Goal: Transaction & Acquisition: Subscribe to service/newsletter

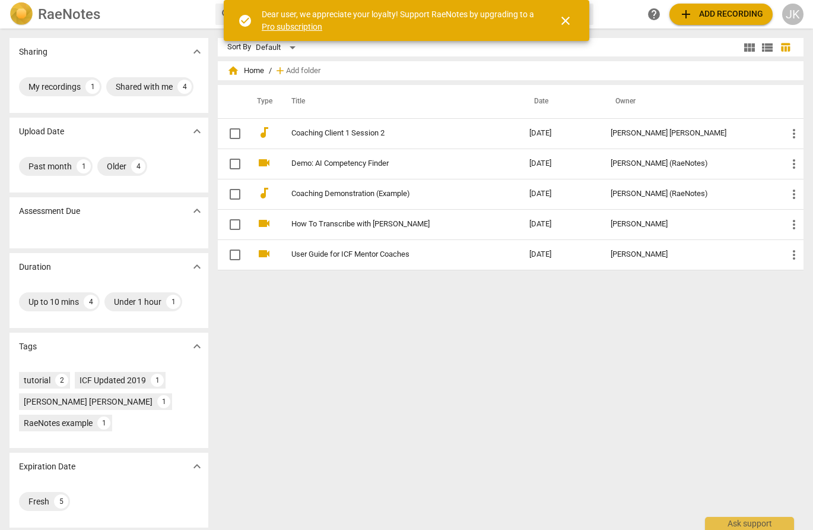
click at [425, 347] on div "Sort By Default view_module view_list table_chart home Home / add Add folder Ty…" at bounding box center [516, 279] width 596 height 482
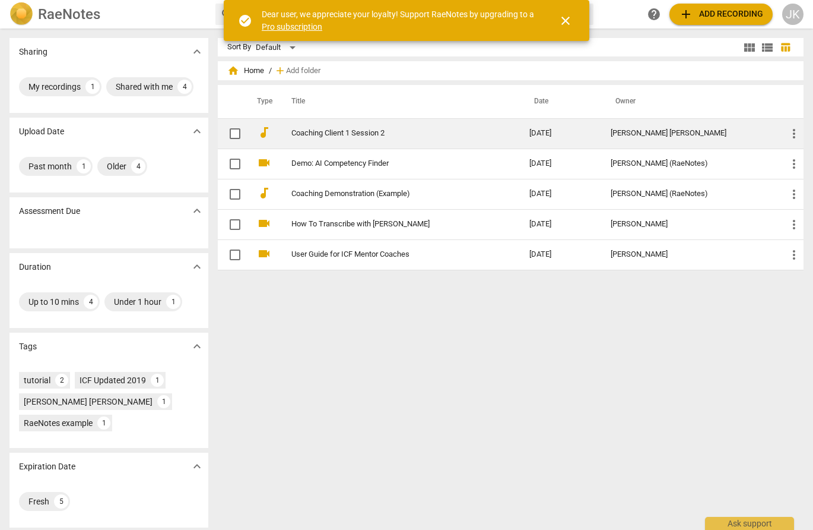
click at [341, 133] on link "Coaching Client 1 Session 2" at bounding box center [390, 133] width 196 height 9
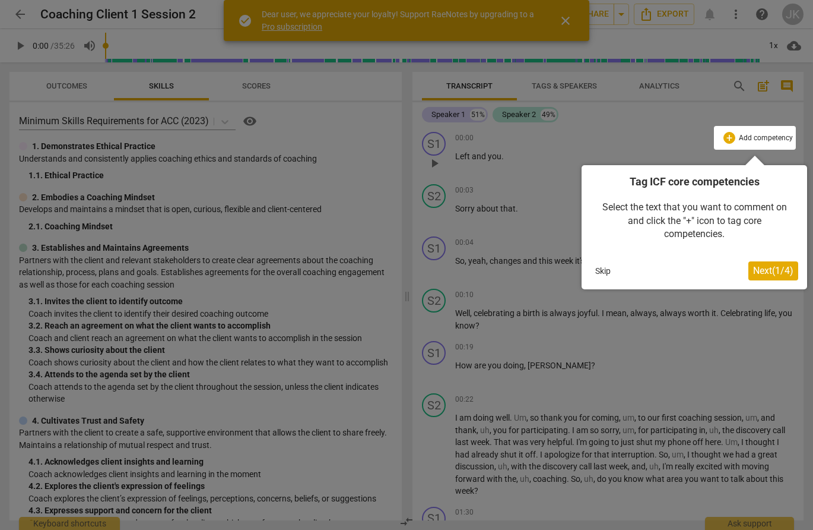
click at [603, 263] on button "Skip" at bounding box center [603, 271] width 25 height 18
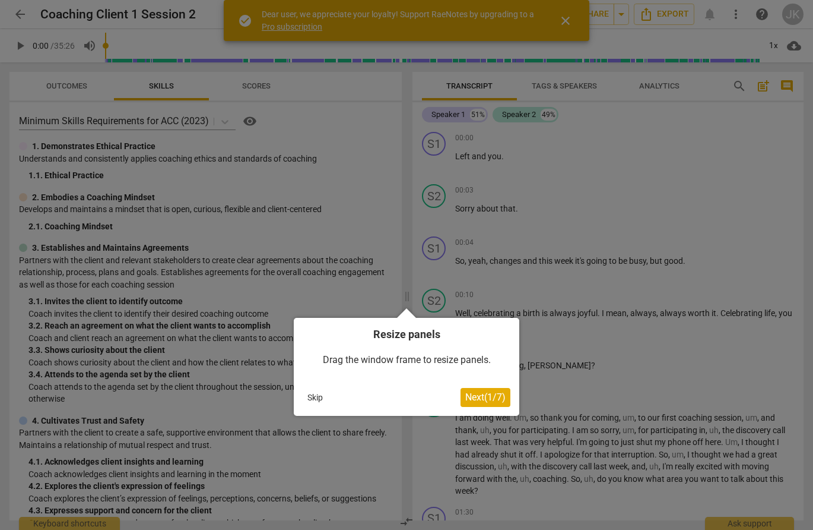
click at [319, 397] on button "Skip" at bounding box center [315, 397] width 25 height 18
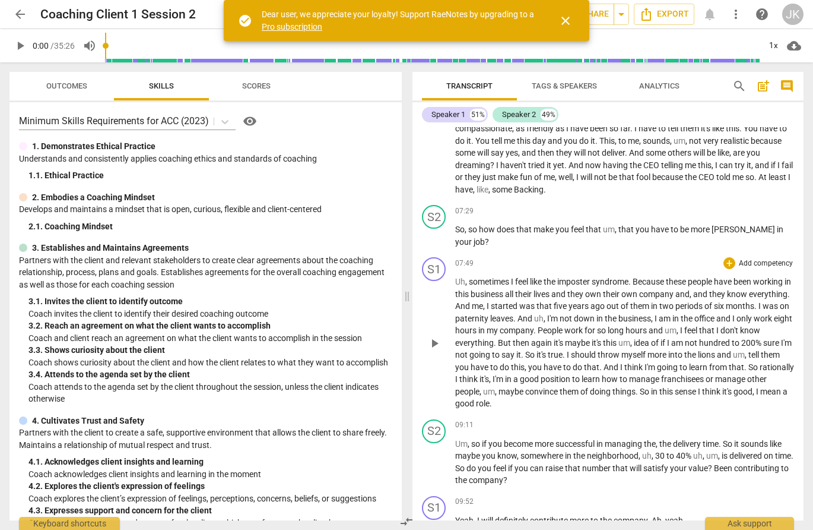
scroll to position [1280, 0]
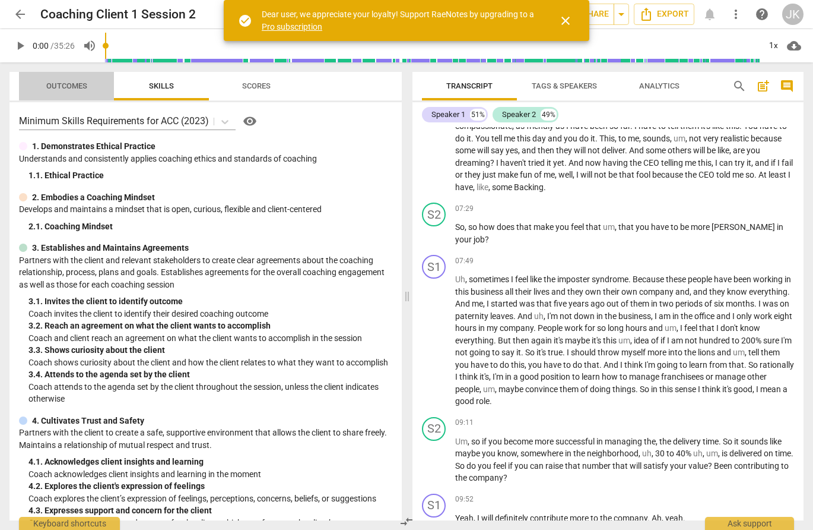
click at [53, 88] on span "Outcomes" at bounding box center [66, 85] width 41 height 9
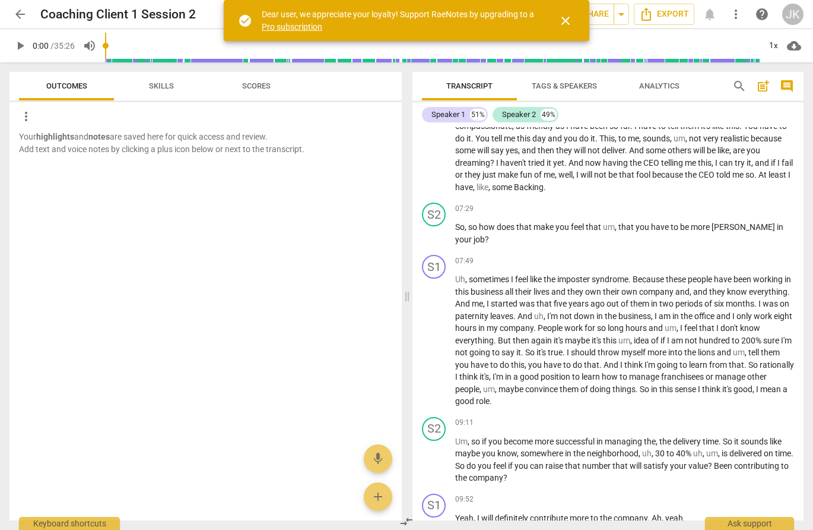
click at [267, 84] on span "Scores" at bounding box center [256, 85] width 28 height 9
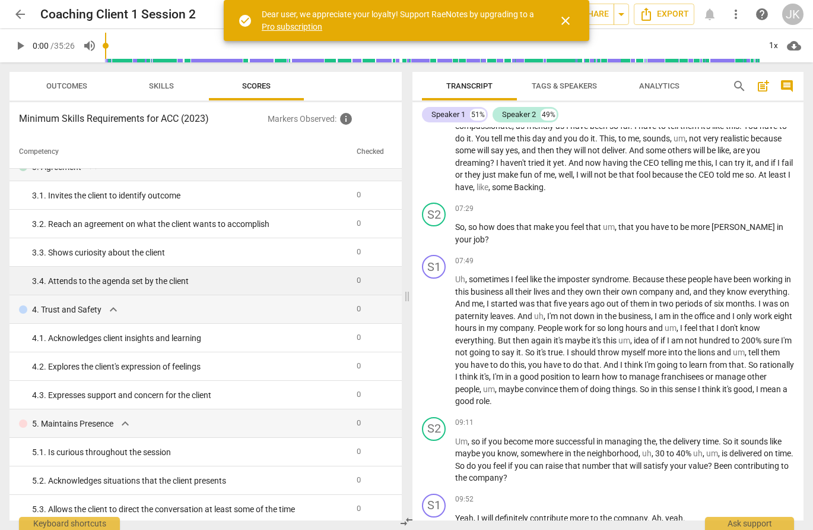
scroll to position [0, 0]
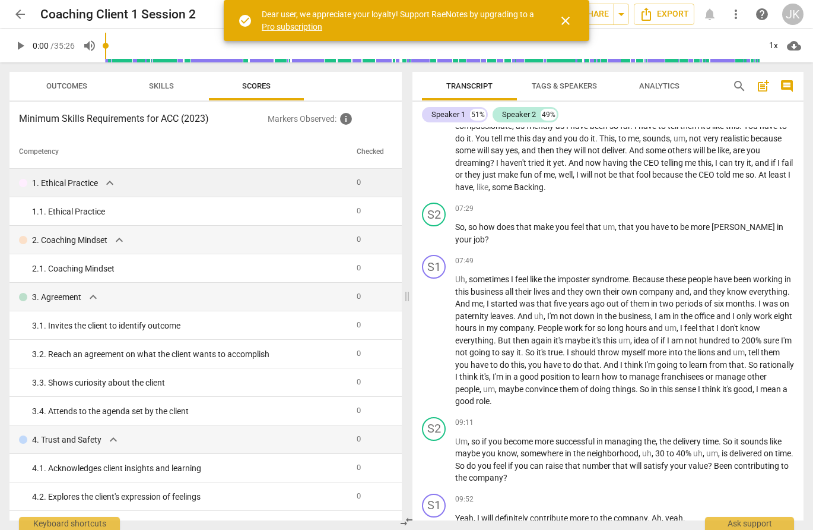
click at [111, 185] on span "expand_more" at bounding box center [110, 183] width 14 height 14
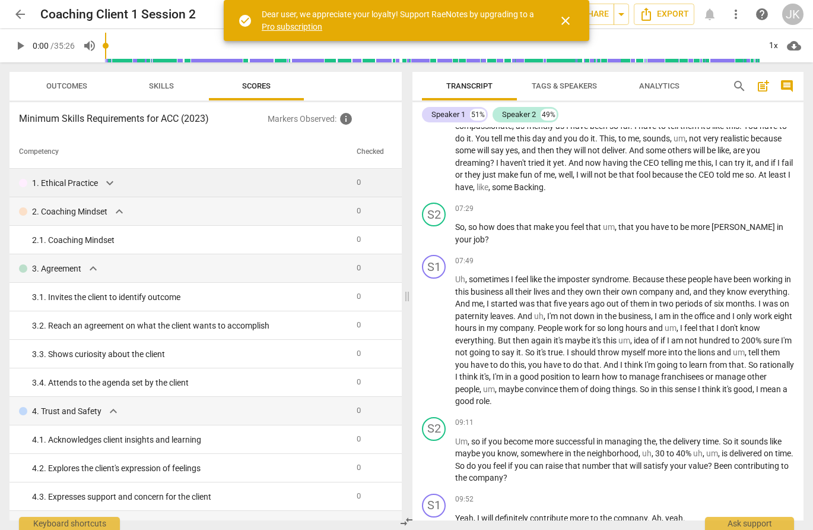
click at [111, 185] on span "expand_more" at bounding box center [110, 183] width 14 height 14
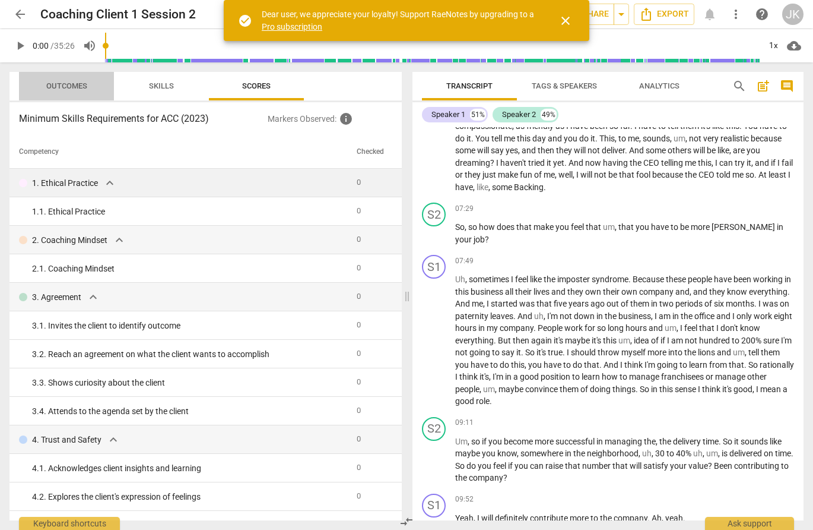
click at [65, 82] on span "Outcomes" at bounding box center [66, 85] width 41 height 9
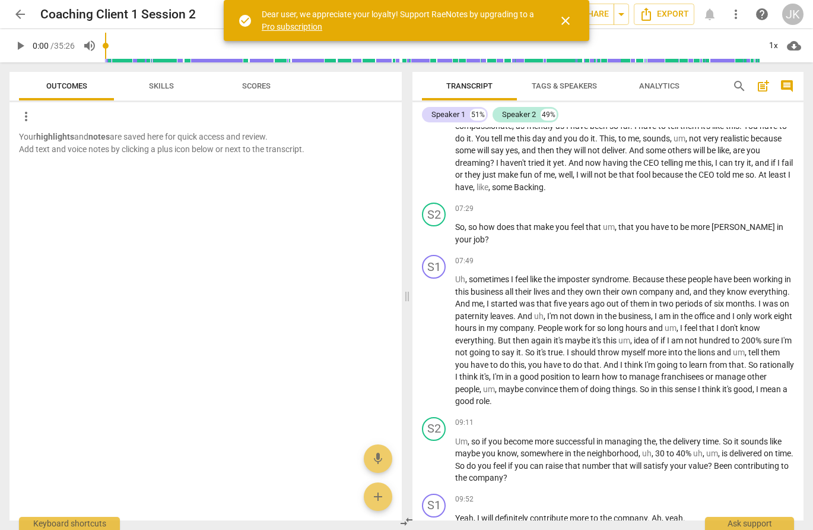
click at [161, 85] on span "Skills" at bounding box center [161, 85] width 25 height 9
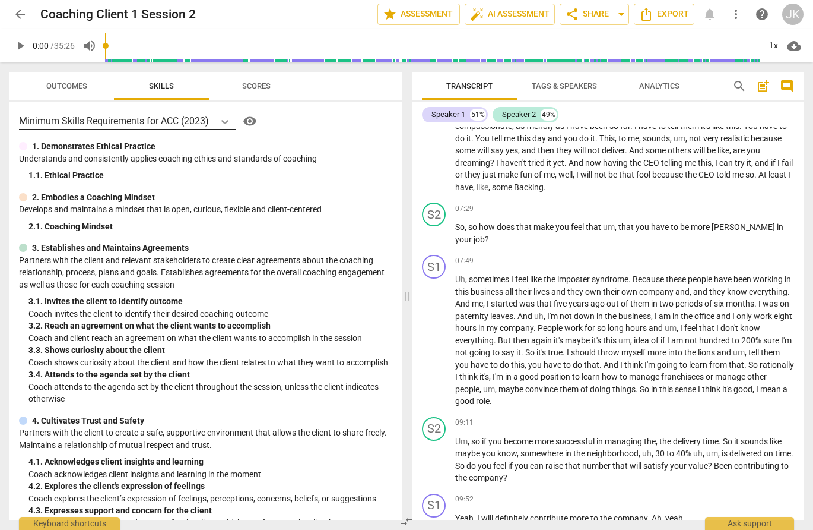
click at [229, 123] on icon at bounding box center [225, 122] width 12 height 12
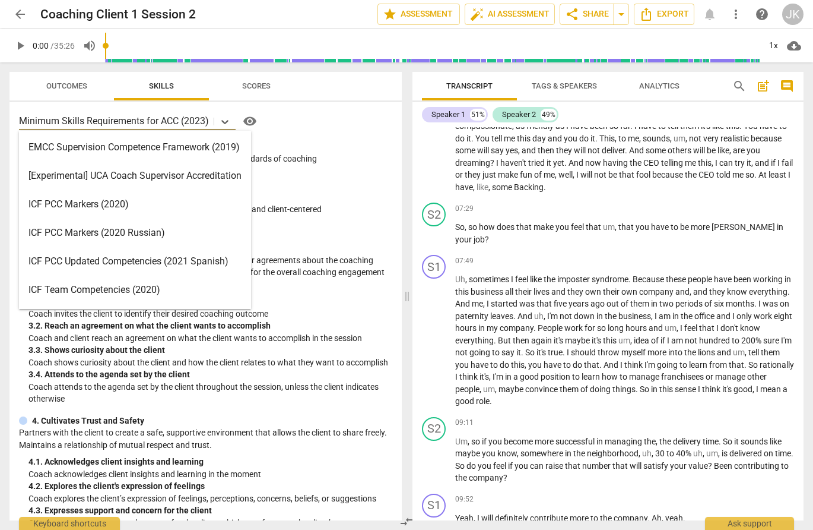
click at [354, 137] on div "Minimum Skills Requirements for ACC (2023) selected, 11 of 16. 16 results avail…" at bounding box center [205, 311] width 392 height 418
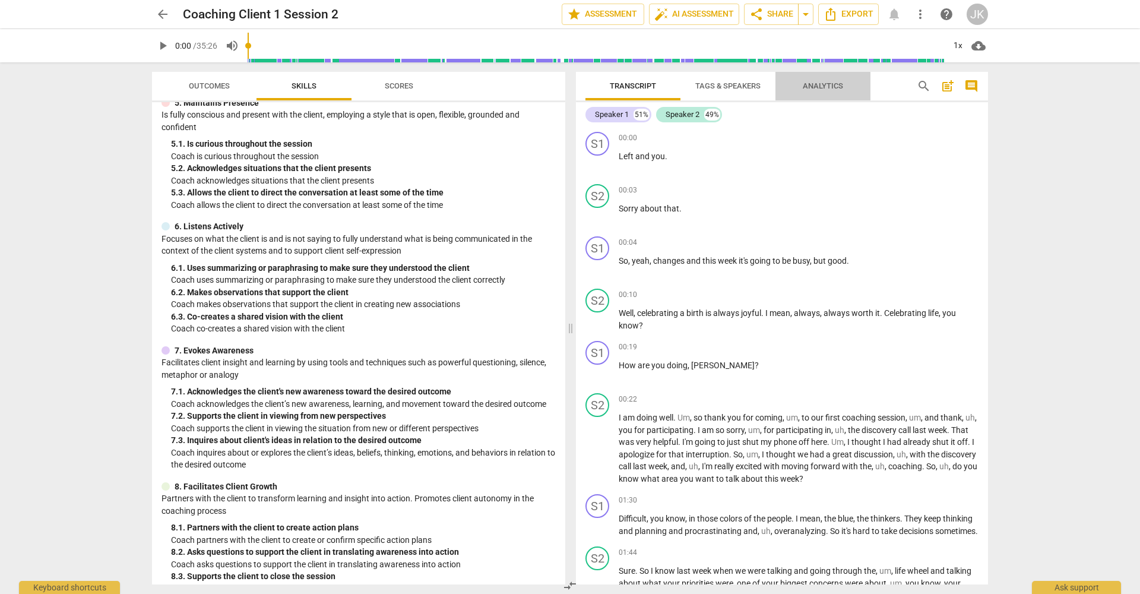
click at [813, 88] on span "Analytics" at bounding box center [823, 85] width 40 height 9
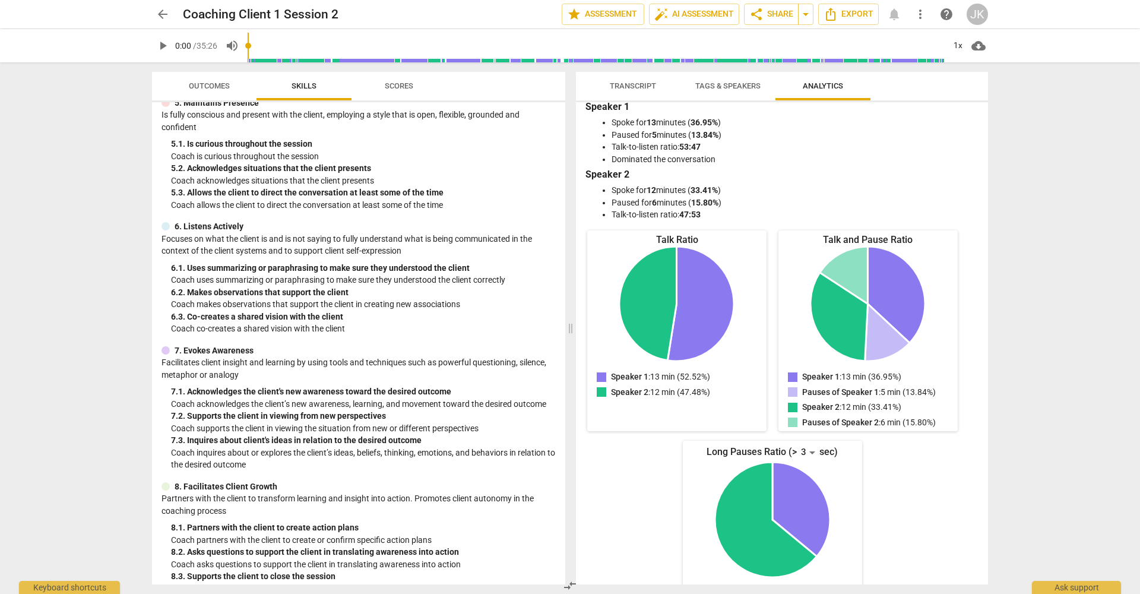
scroll to position [53, 0]
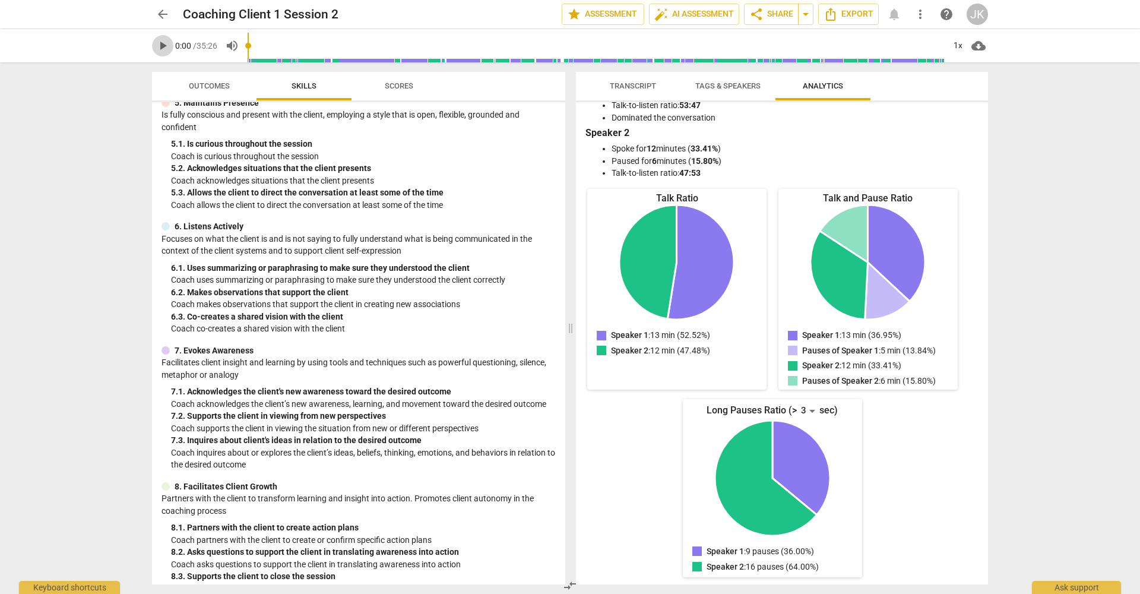
click at [167, 45] on span "play_arrow" at bounding box center [163, 46] width 14 height 14
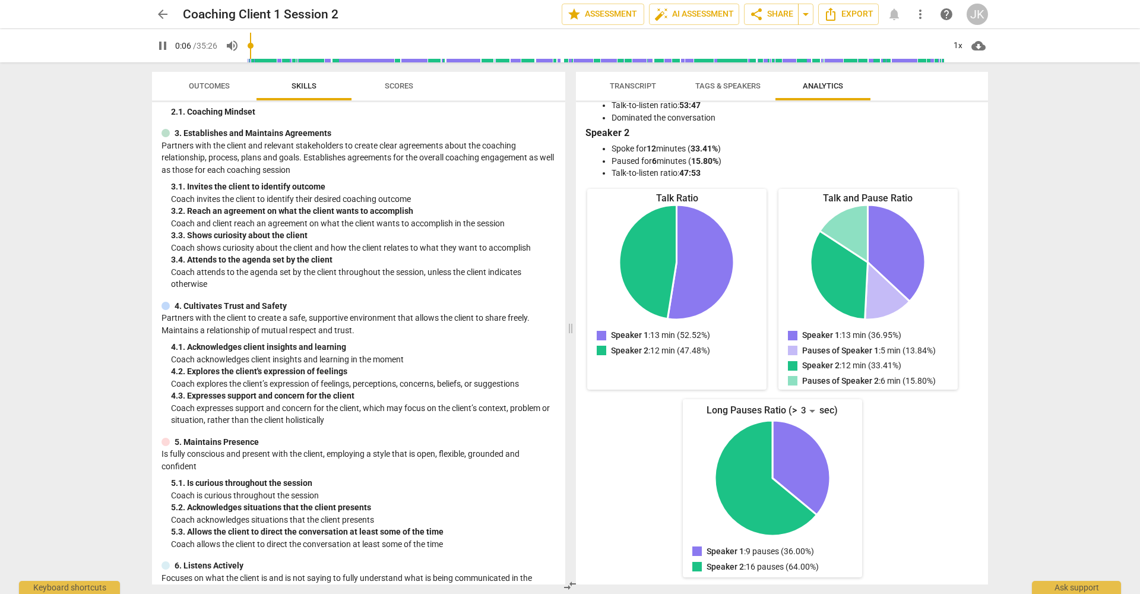
scroll to position [0, 0]
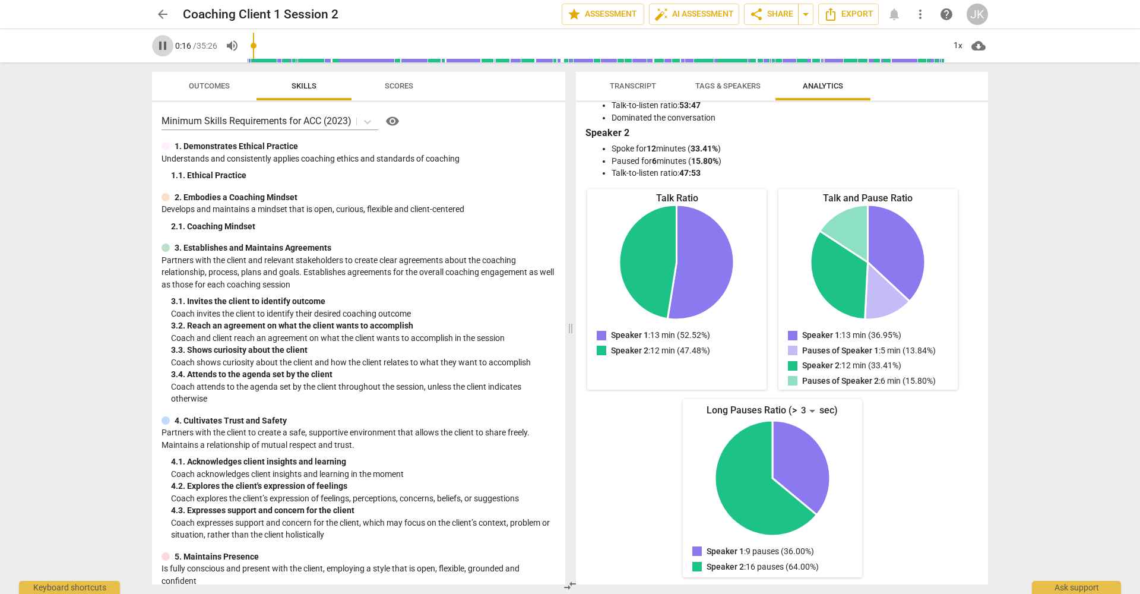
click at [164, 50] on span "pause" at bounding box center [163, 46] width 14 height 14
type input "17"
click at [159, 13] on span "arrow_back" at bounding box center [163, 14] width 14 height 14
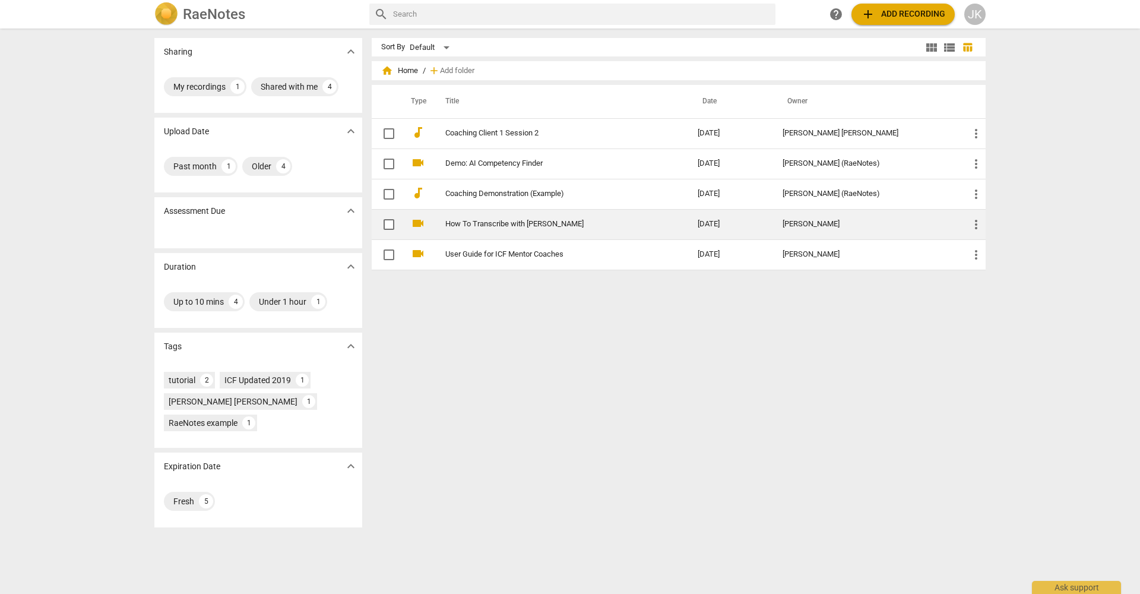
click at [487, 220] on link "How To Transcribe with [PERSON_NAME]" at bounding box center [550, 224] width 210 height 9
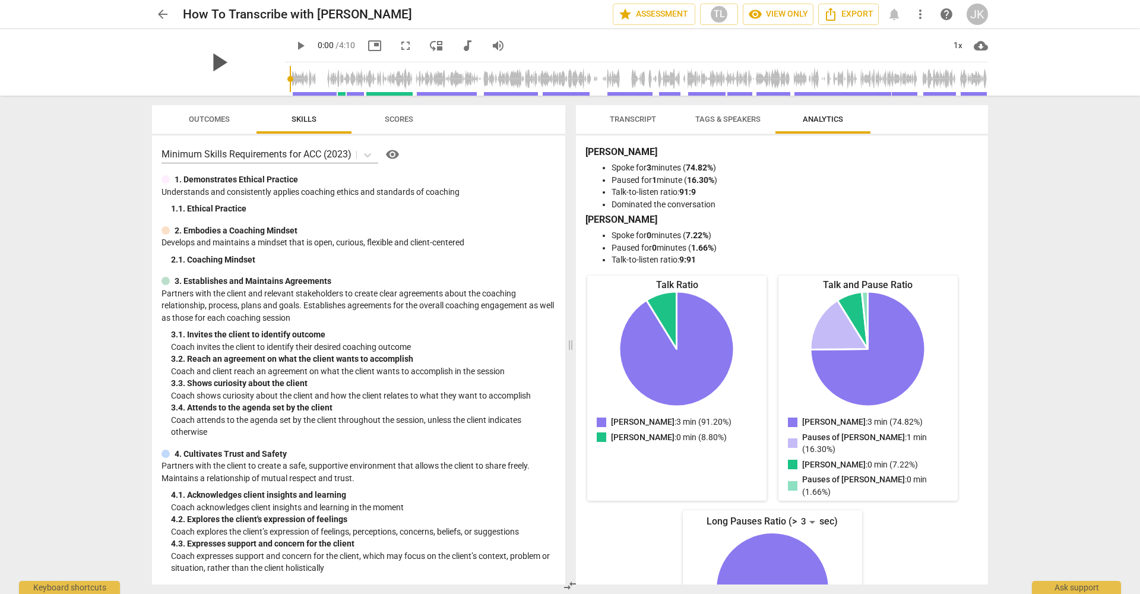
click at [214, 59] on span "play_arrow" at bounding box center [218, 62] width 31 height 31
click at [544, 45] on div "play_arrow 0:00 / 4:10 picture_in_picture fullscreen move_down audiotrack volum…" at bounding box center [636, 45] width 703 height 33
click at [639, 120] on span "Transcript" at bounding box center [633, 119] width 46 height 9
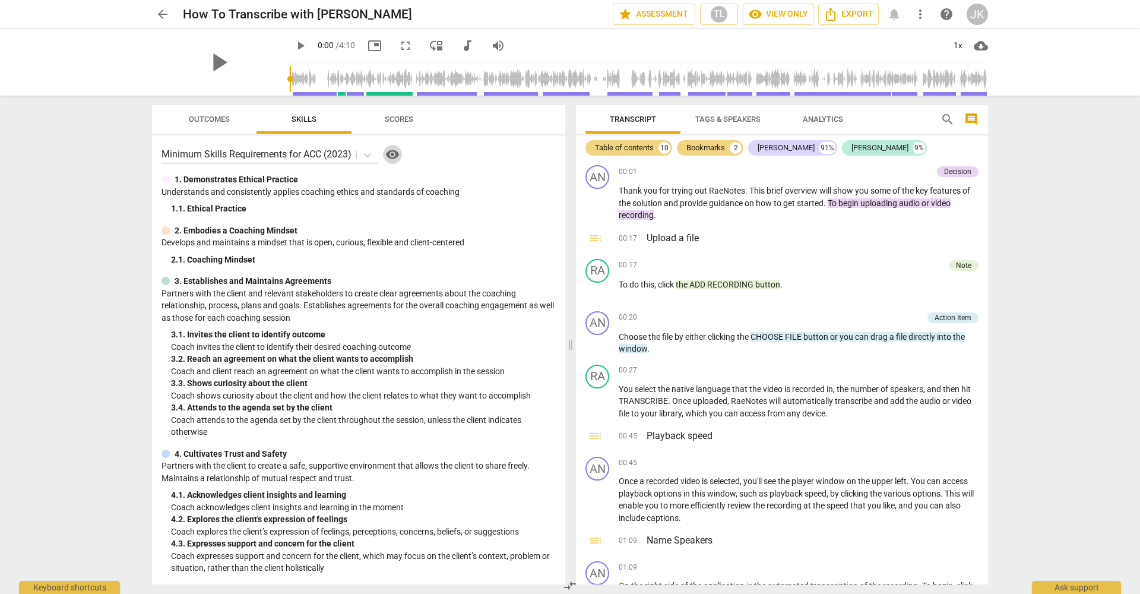
click at [396, 158] on span "visibility" at bounding box center [392, 154] width 14 height 14
click at [400, 121] on span "Scores" at bounding box center [399, 119] width 28 height 9
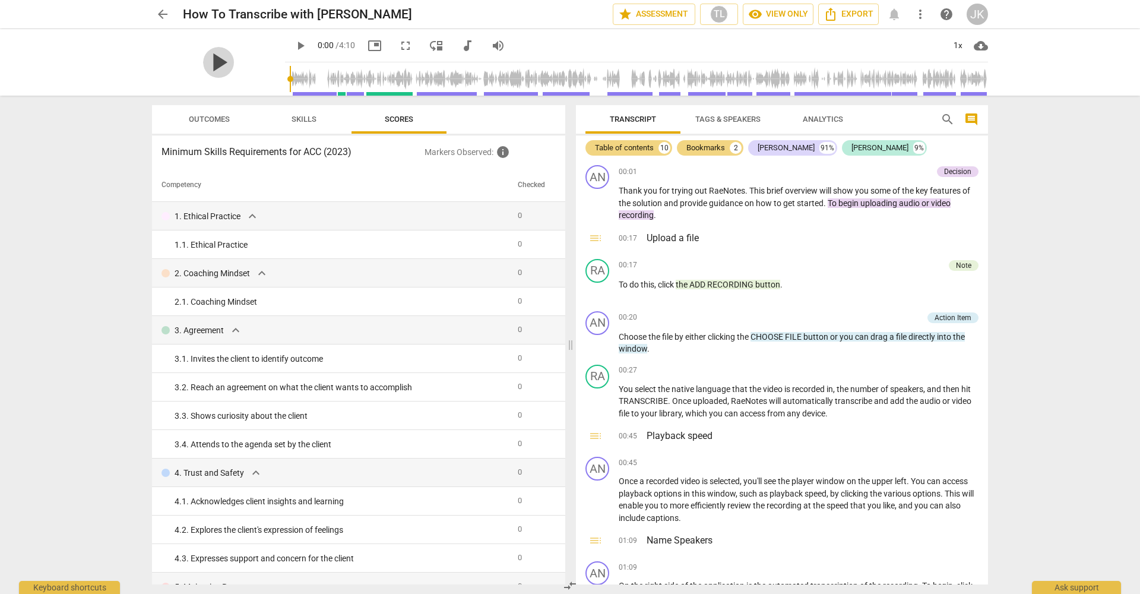
click at [210, 57] on span "play_arrow" at bounding box center [218, 62] width 31 height 31
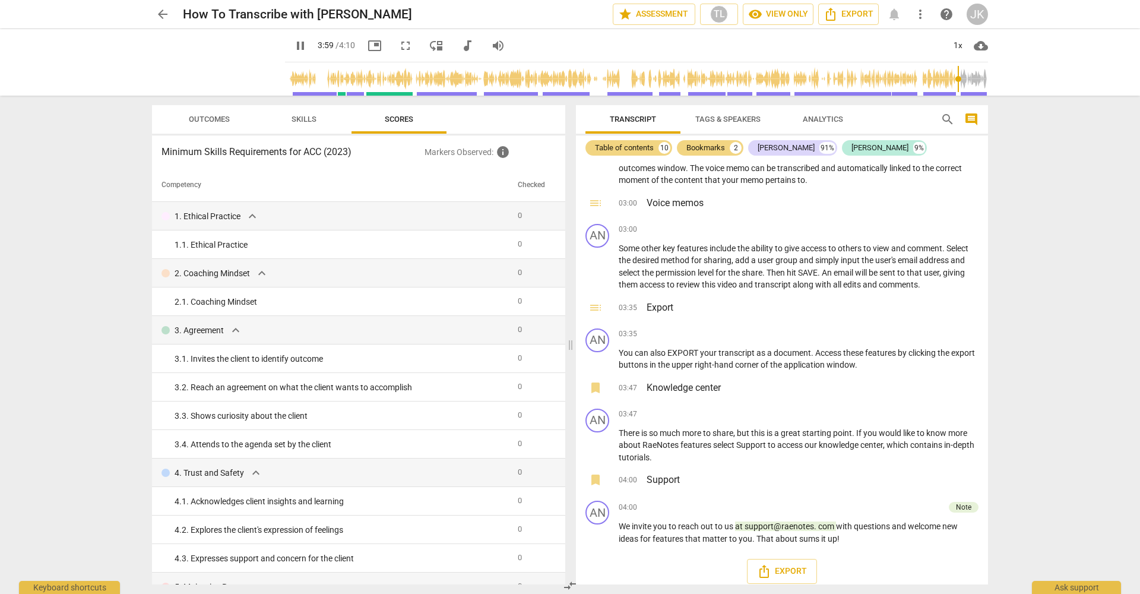
type input "240"
click at [161, 18] on span "arrow_back" at bounding box center [163, 14] width 14 height 14
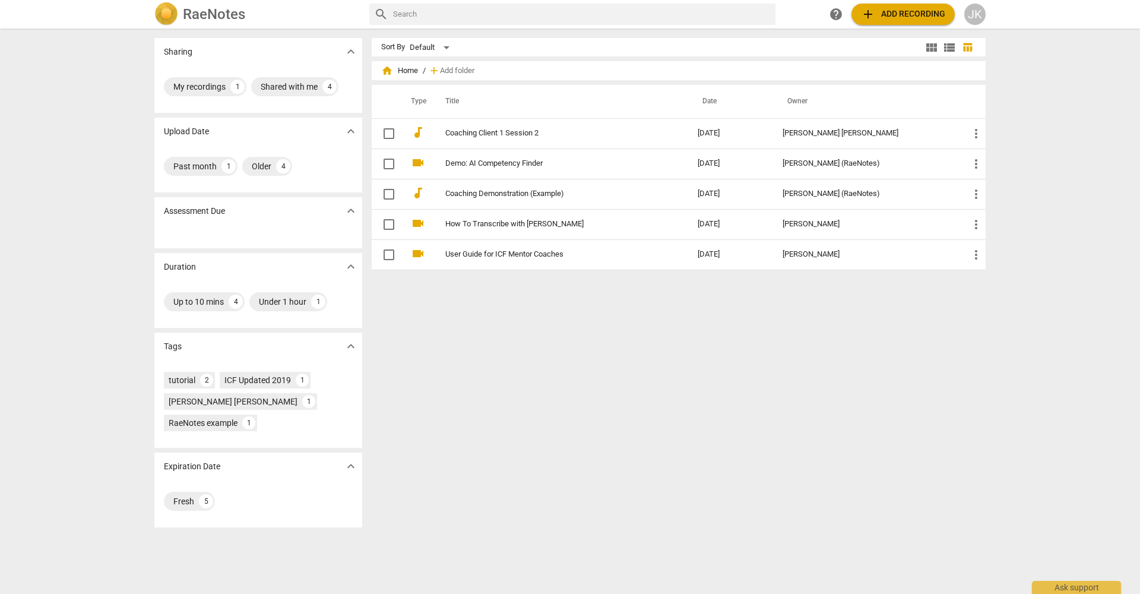
click at [813, 17] on div "JK" at bounding box center [974, 14] width 21 height 21
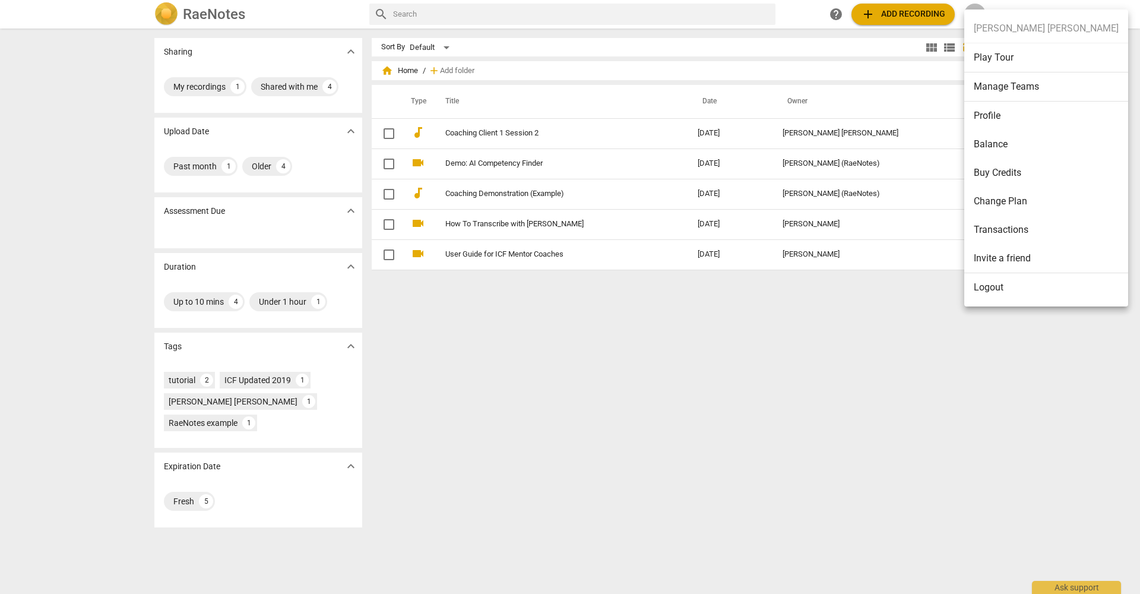
click at [500, 194] on div at bounding box center [570, 297] width 1140 height 594
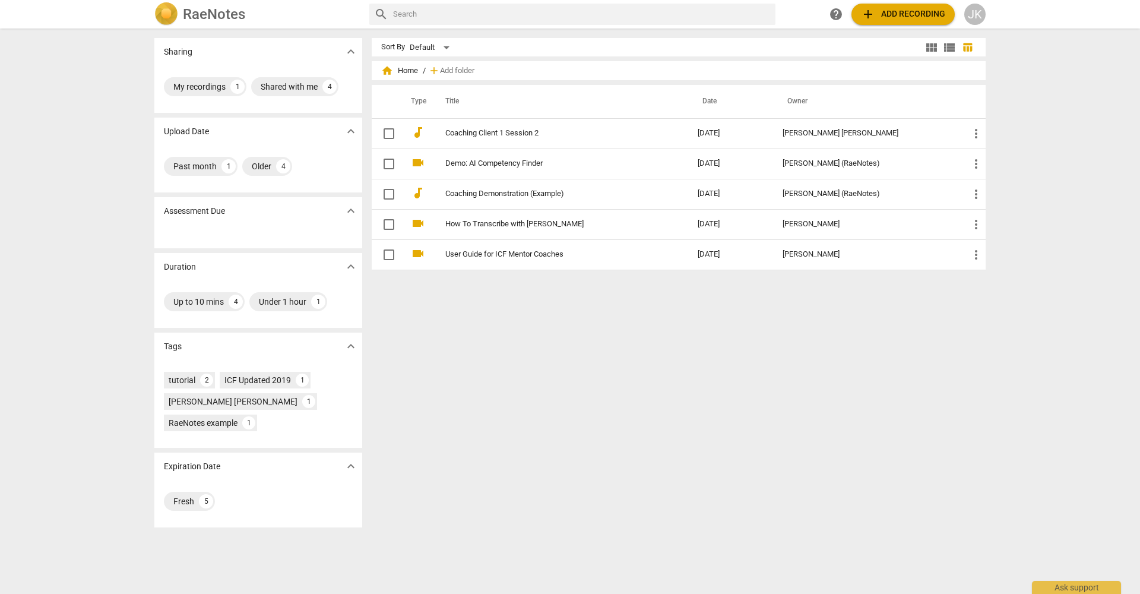
click at [500, 194] on link "Coaching Demonstration (Example)" at bounding box center [550, 193] width 210 height 9
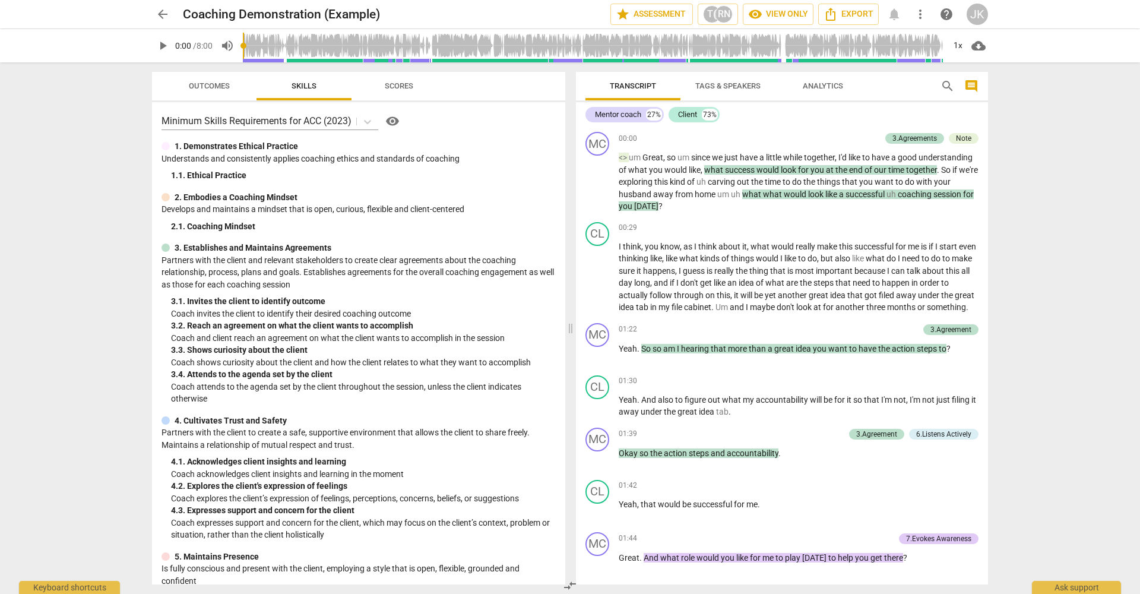
click at [157, 46] on span "play_arrow" at bounding box center [163, 46] width 14 height 14
click at [157, 46] on span "pause" at bounding box center [163, 46] width 14 height 14
type input "3"
click at [164, 12] on span "arrow_back" at bounding box center [163, 14] width 14 height 14
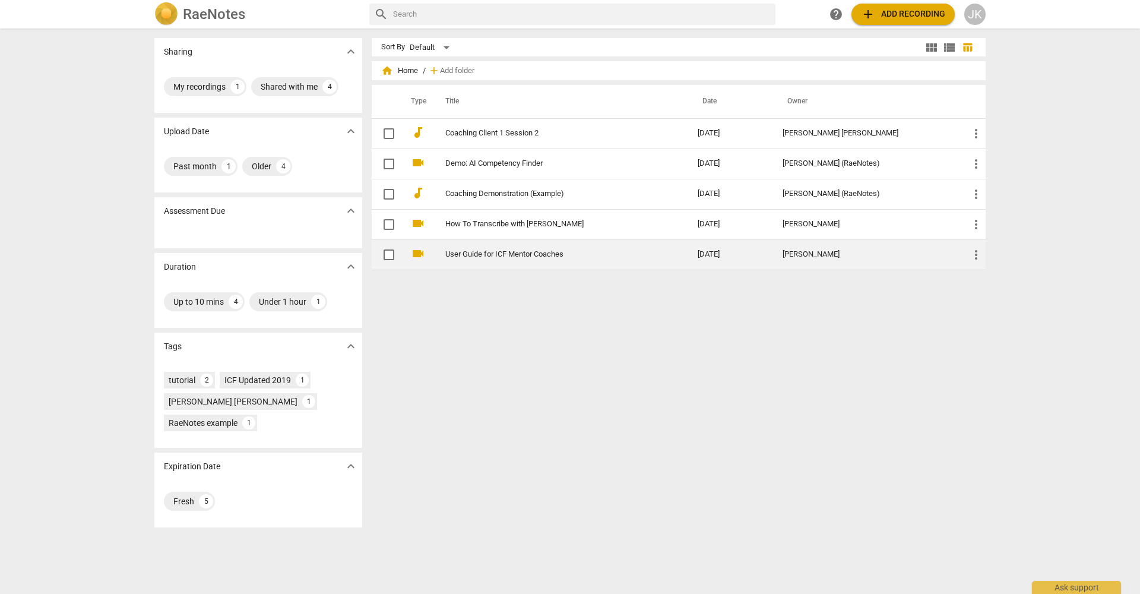
click at [503, 255] on link "User Guide for ICF Mentor Coaches" at bounding box center [550, 254] width 210 height 9
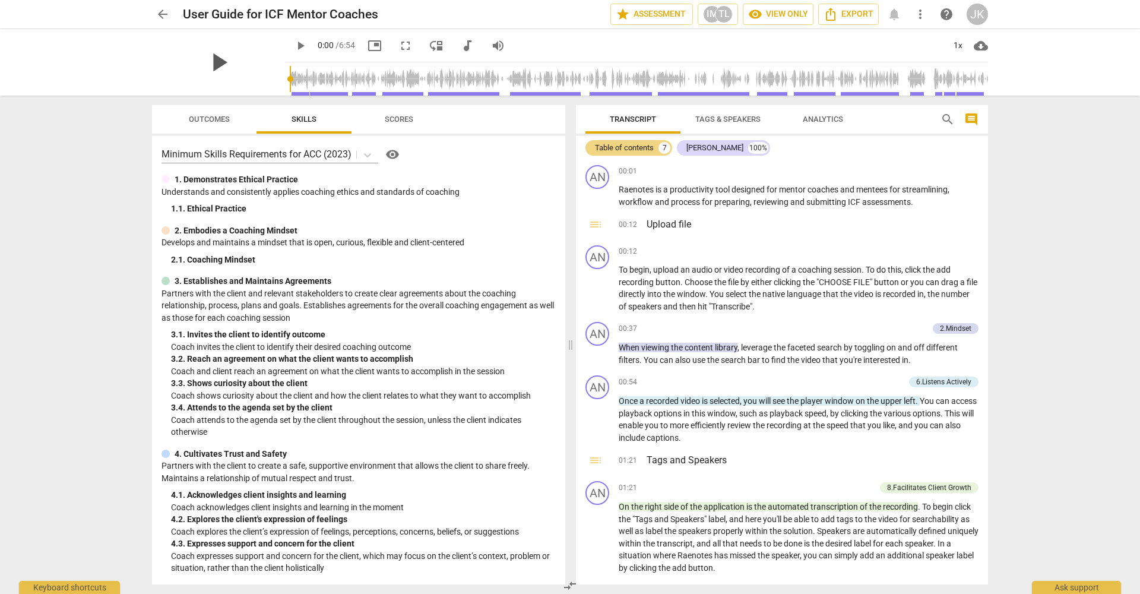
click at [204, 61] on span "play_arrow" at bounding box center [218, 62] width 31 height 31
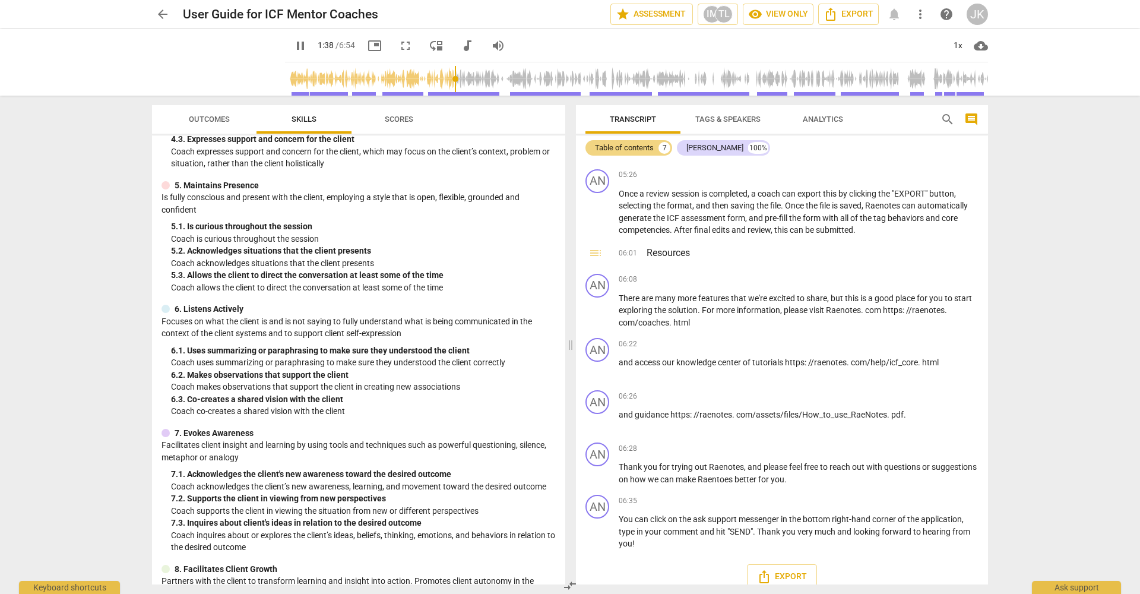
scroll to position [487, 0]
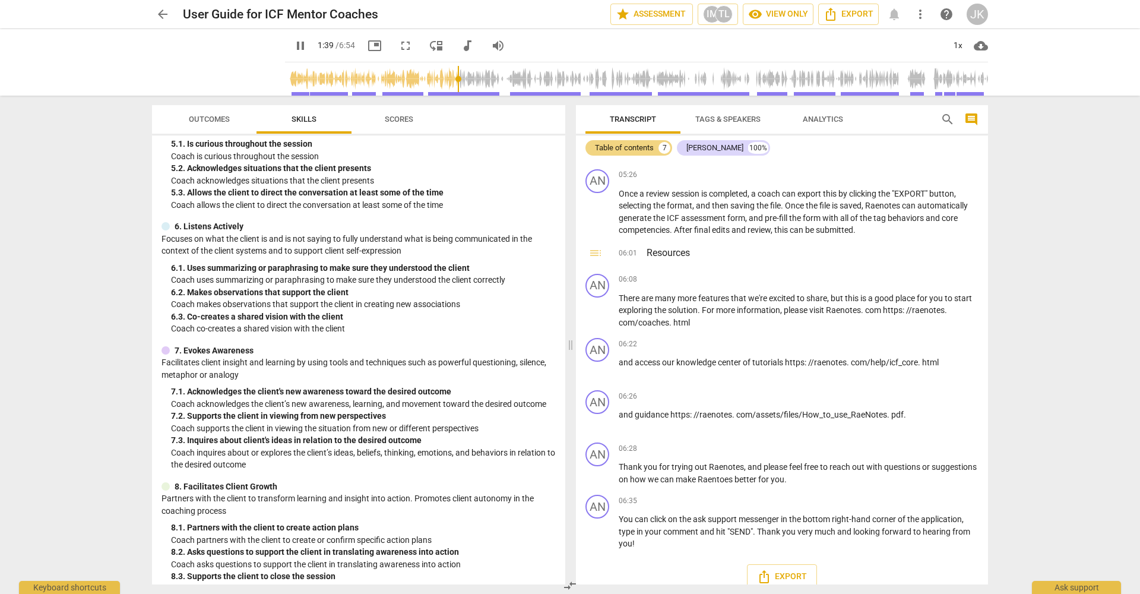
type input "100"
click at [163, 9] on span "arrow_back" at bounding box center [163, 14] width 14 height 14
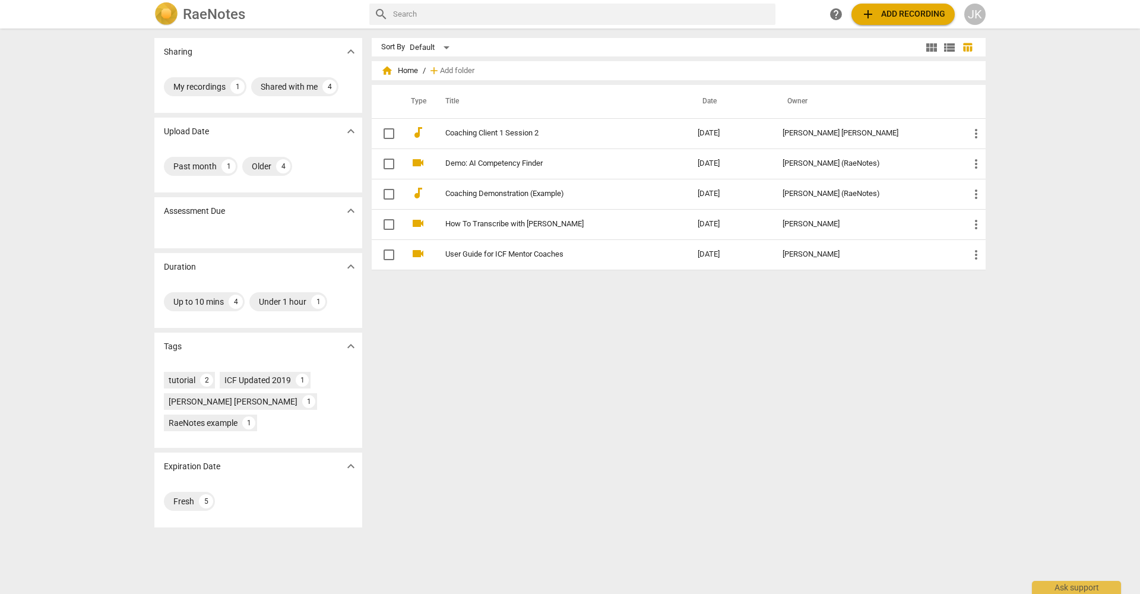
click at [813, 47] on span "table_chart" at bounding box center [967, 47] width 11 height 11
click at [172, 18] on img at bounding box center [166, 14] width 24 height 24
click at [169, 18] on img at bounding box center [166, 14] width 24 height 24
click at [199, 16] on h2 "RaeNotes" at bounding box center [214, 14] width 62 height 17
click at [436, 10] on input "text" at bounding box center [582, 14] width 378 height 19
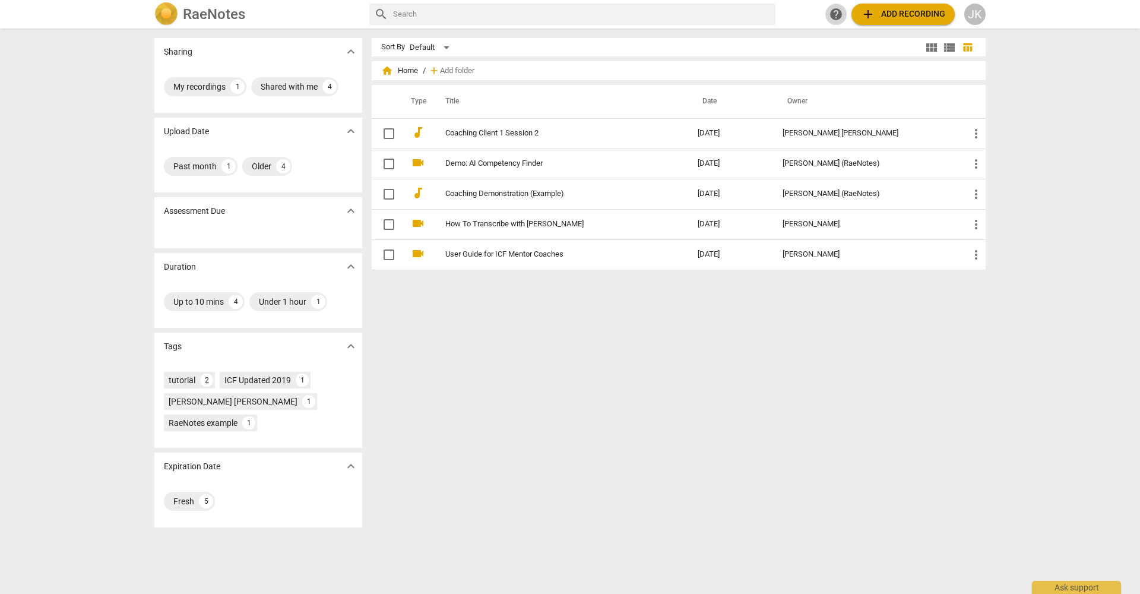
click at [813, 13] on span "help" at bounding box center [836, 14] width 14 height 14
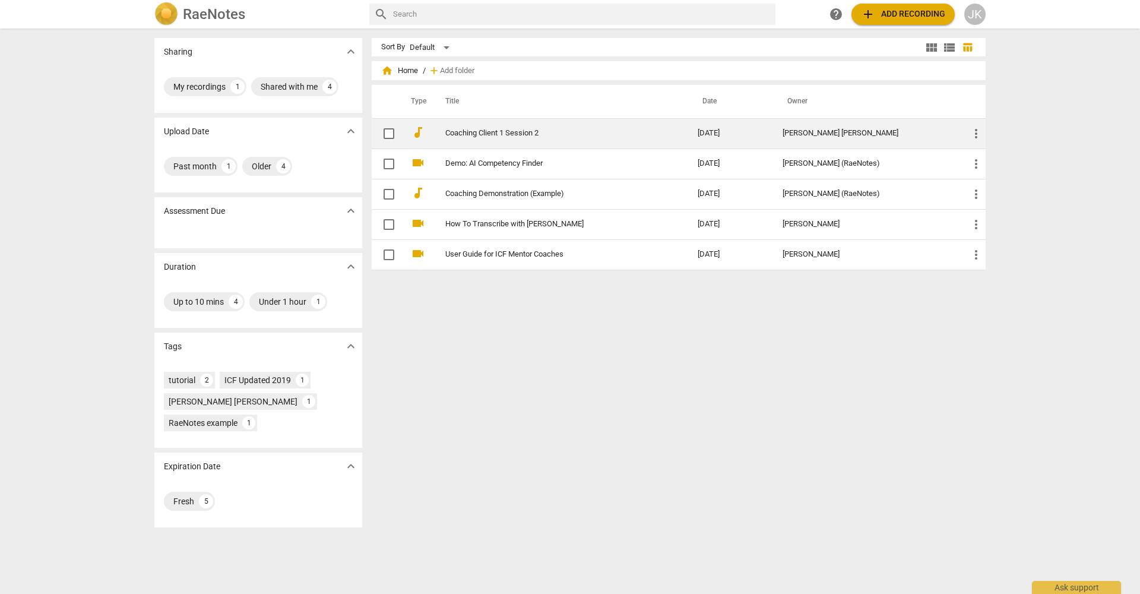
click at [465, 132] on link "Coaching Client 1 Session 2" at bounding box center [550, 133] width 210 height 9
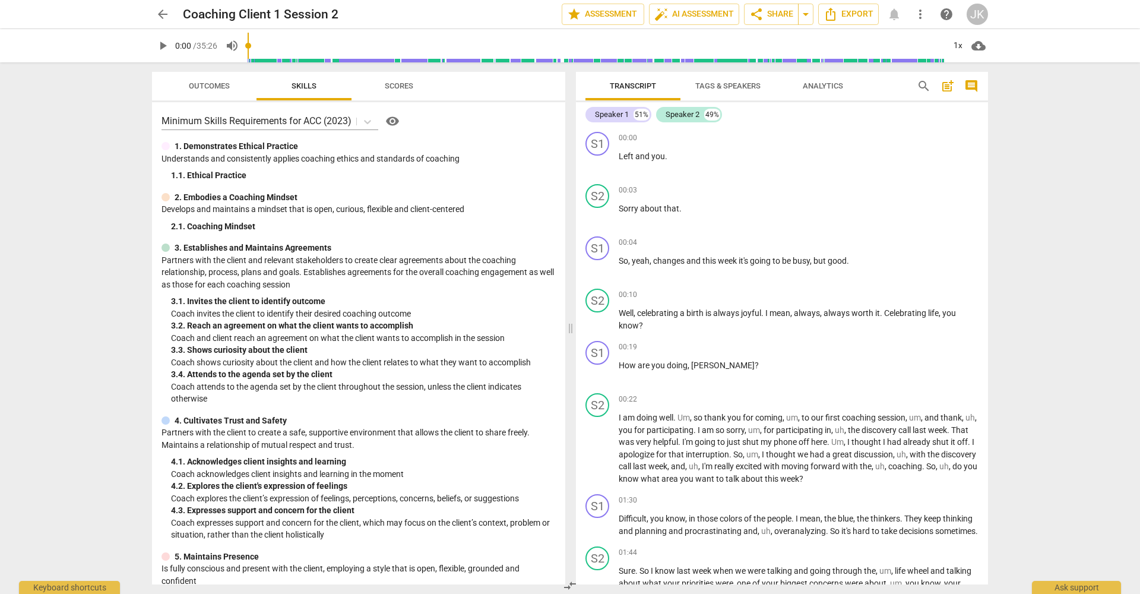
click at [167, 147] on div at bounding box center [165, 146] width 8 height 8
click at [183, 145] on p "1. Demonstrates Ethical Practice" at bounding box center [236, 146] width 123 height 12
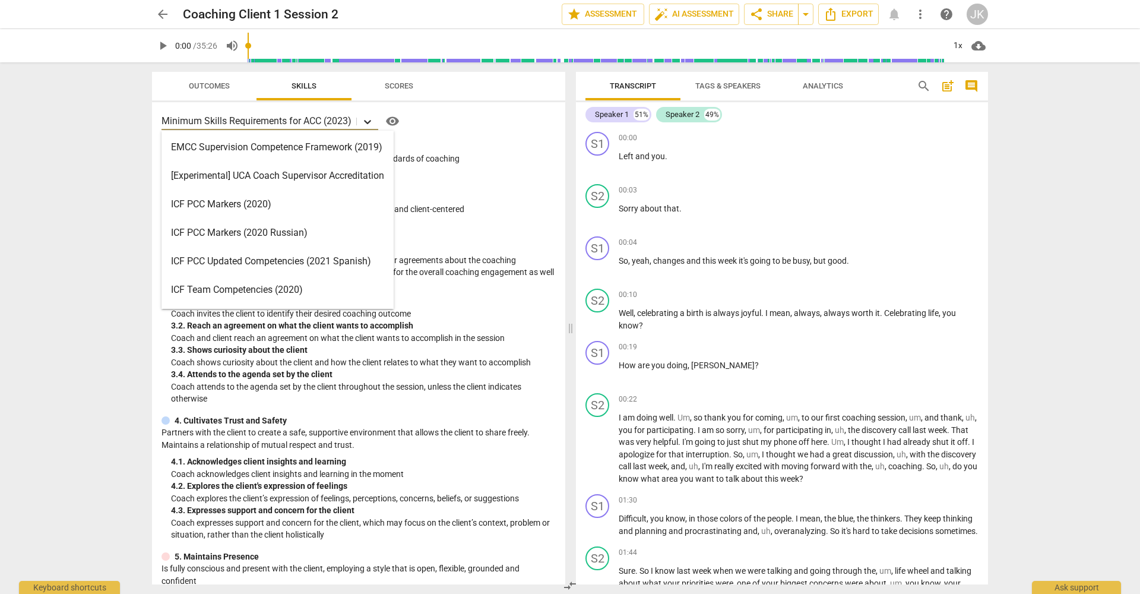
click at [369, 121] on icon at bounding box center [368, 122] width 12 height 12
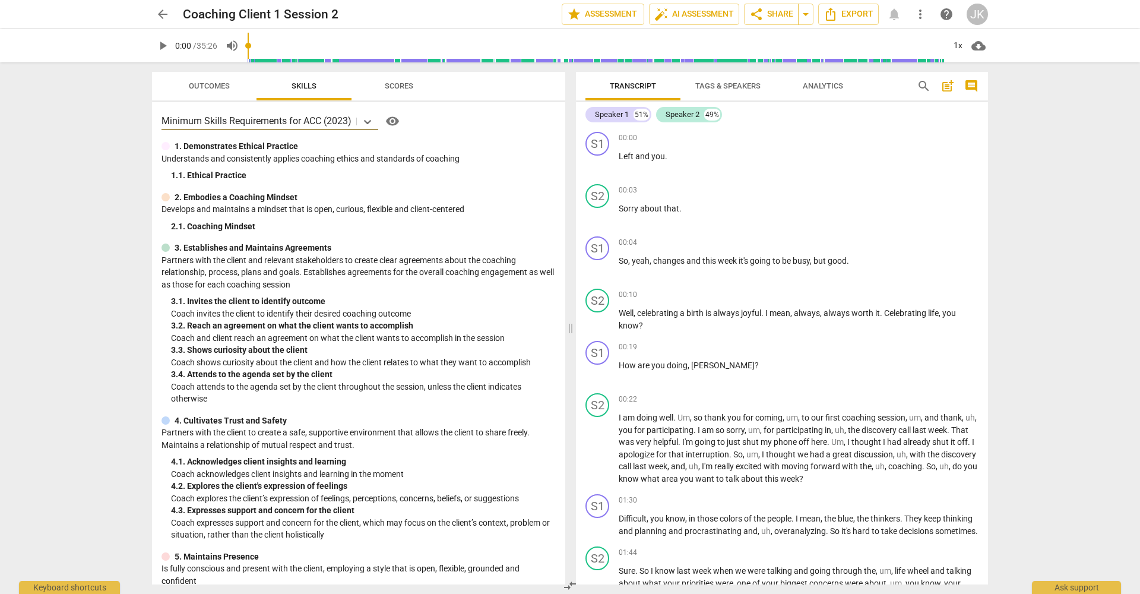
click at [409, 85] on span "Scores" at bounding box center [399, 85] width 28 height 9
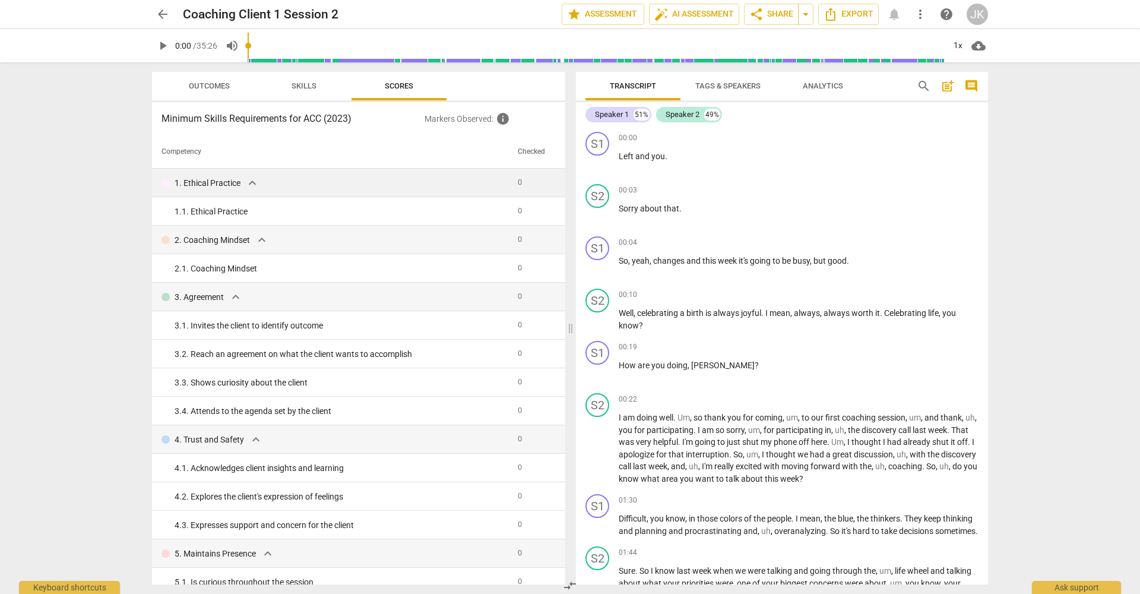
click at [250, 178] on span "expand_more" at bounding box center [252, 183] width 14 height 14
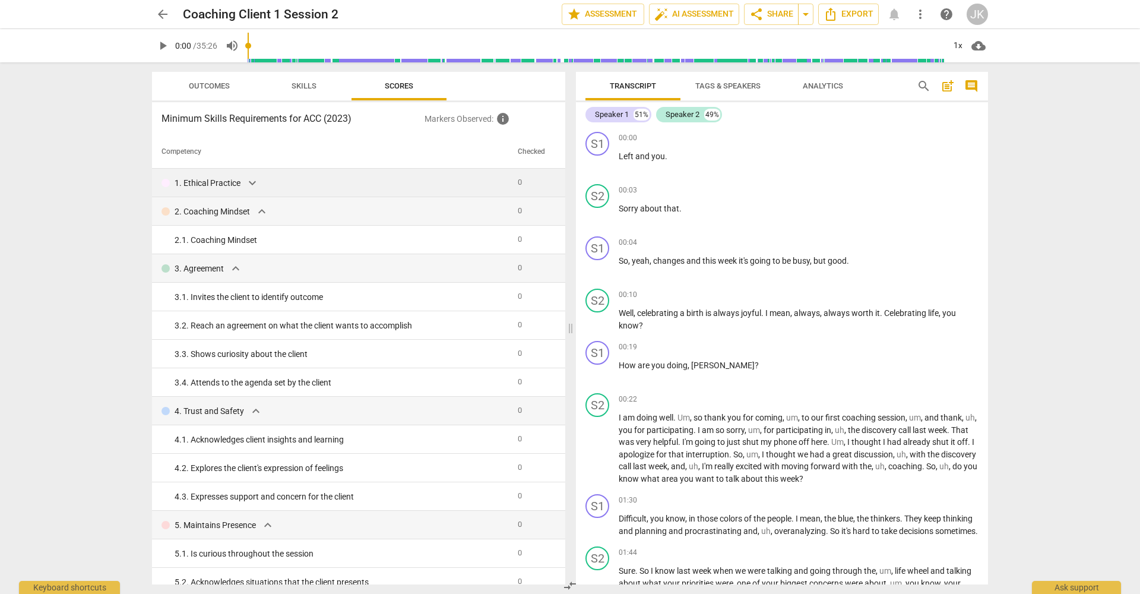
click at [250, 178] on span "expand_more" at bounding box center [252, 183] width 14 height 14
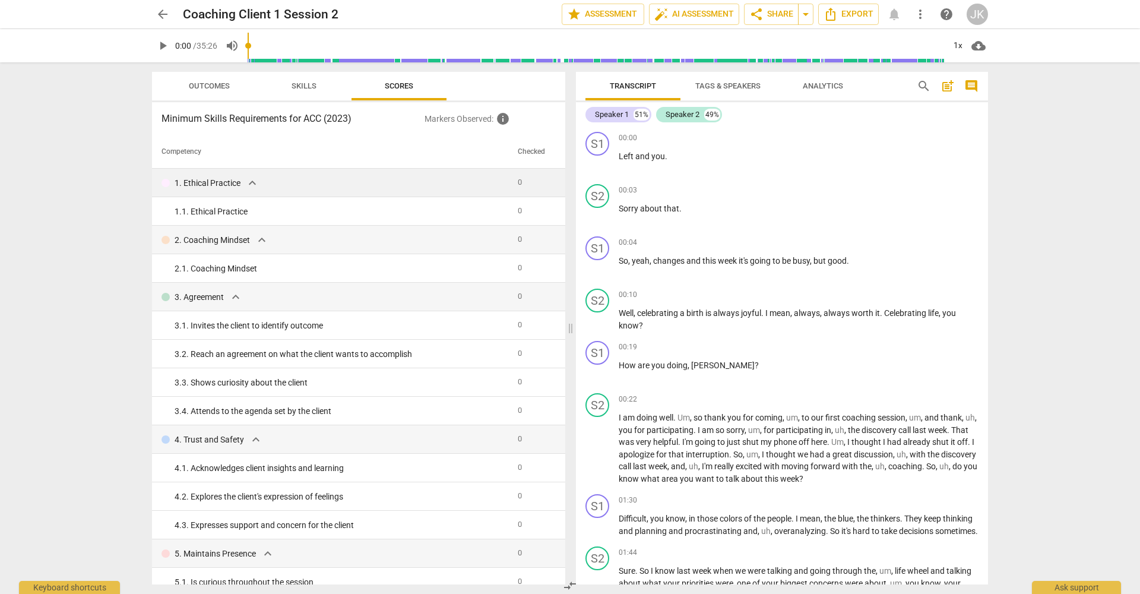
click at [160, 15] on span "arrow_back" at bounding box center [163, 14] width 14 height 14
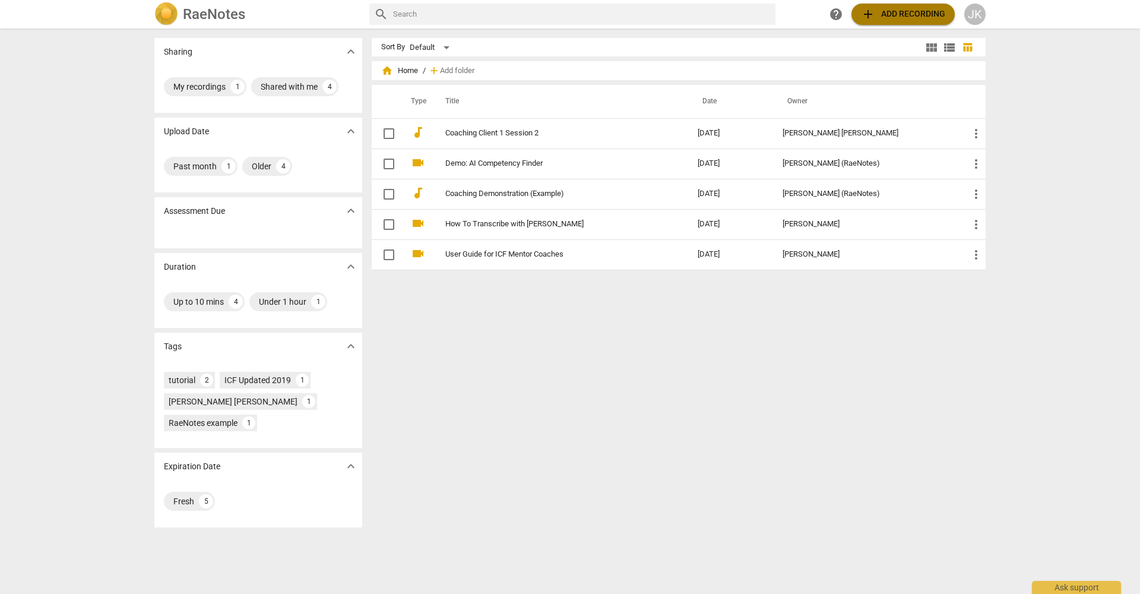
click at [813, 9] on span "add Add recording" at bounding box center [903, 14] width 84 height 14
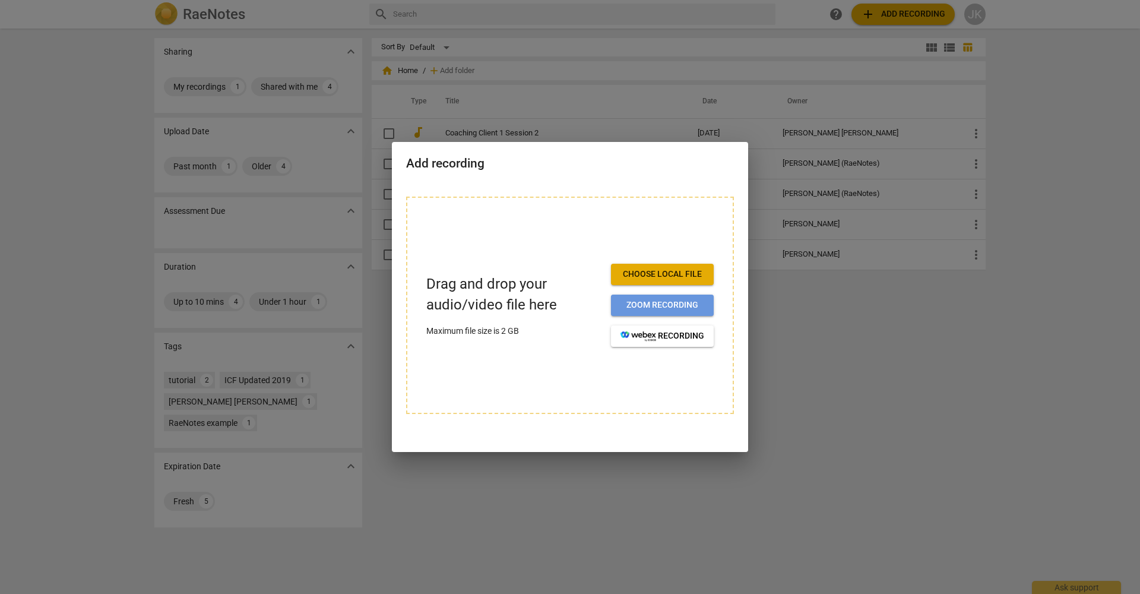
click at [636, 304] on span "Zoom recording" at bounding box center [662, 305] width 84 height 12
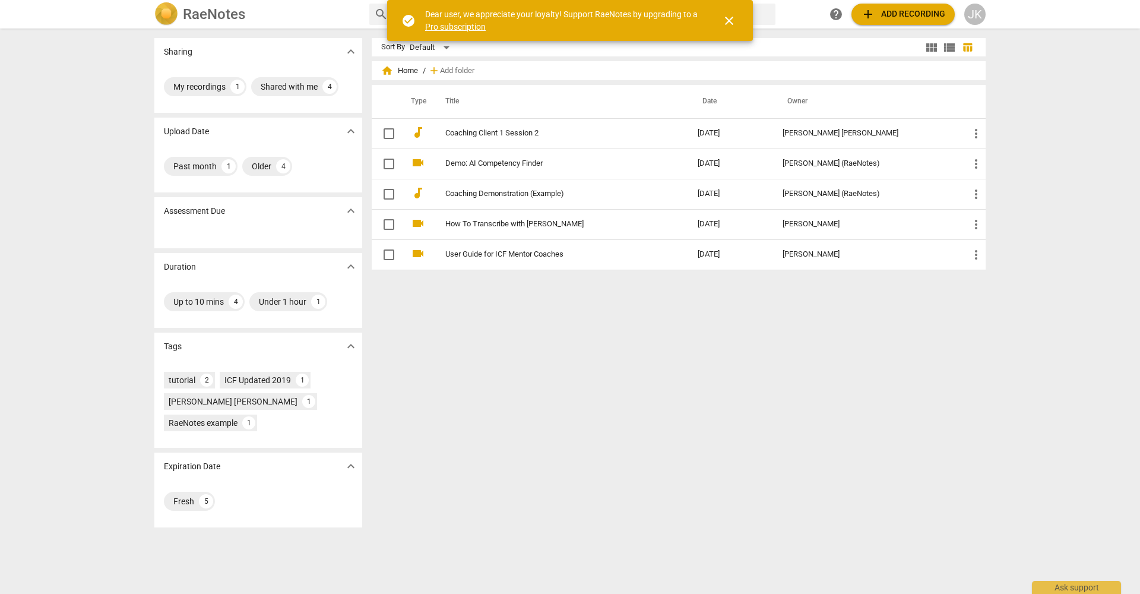
click at [975, 18] on div "JK" at bounding box center [974, 14] width 21 height 21
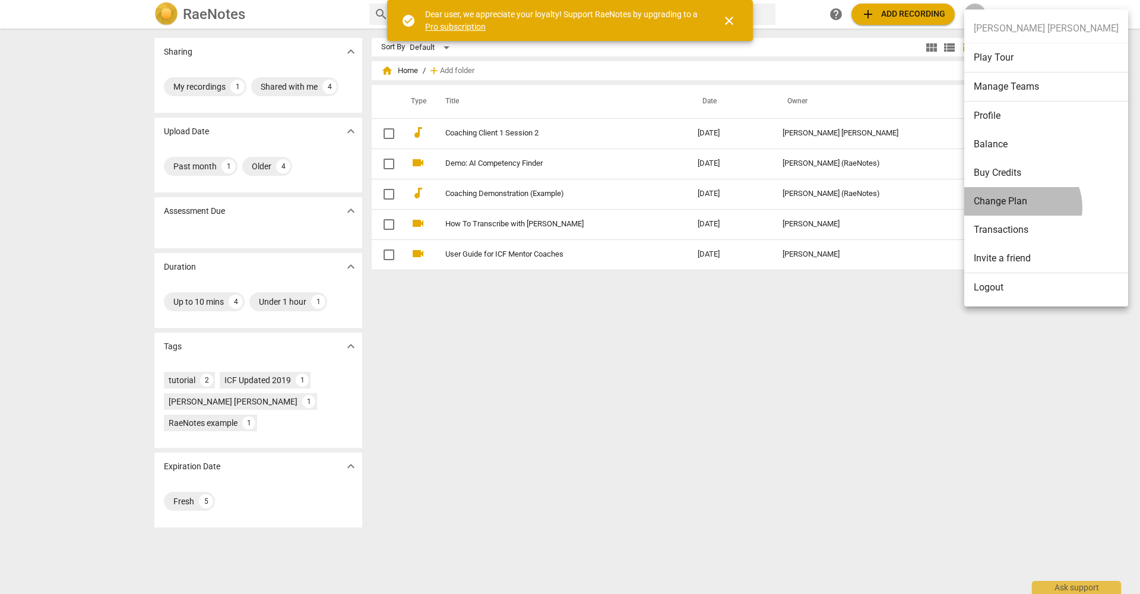
click at [1021, 207] on li "Change Plan" at bounding box center [1046, 201] width 164 height 28
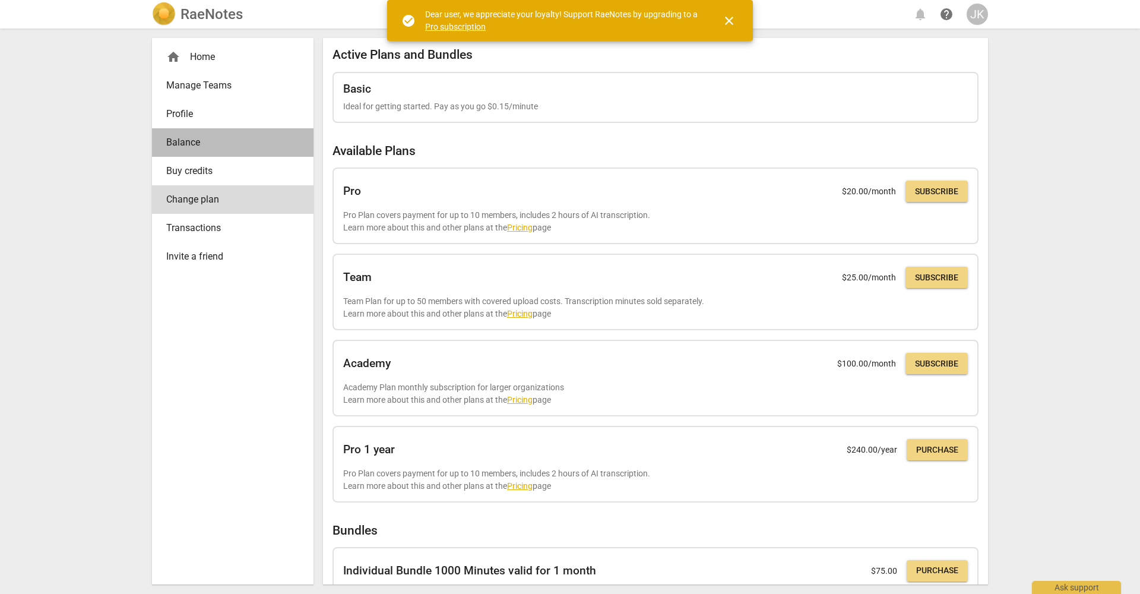
click at [181, 138] on span "Balance" at bounding box center [227, 142] width 123 height 14
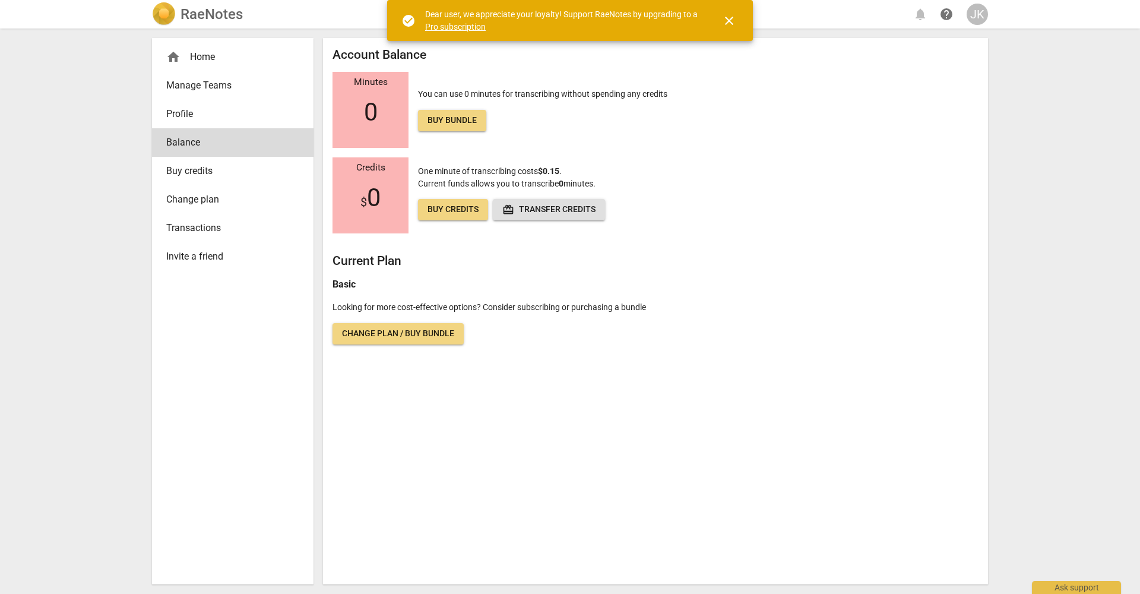
click at [417, 328] on span "Change plan / Buy bundle" at bounding box center [398, 334] width 112 height 12
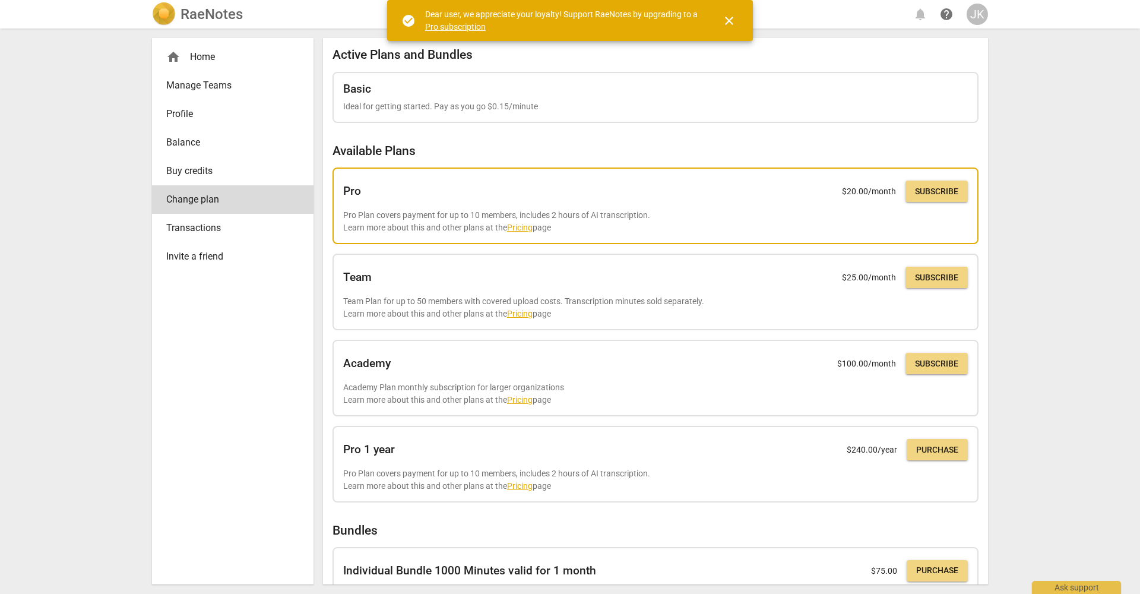
click at [479, 204] on div "Pro $ 20.00 /month Subscribe Pro Plan covers payment for up to 10 members, incl…" at bounding box center [655, 205] width 625 height 55
click at [932, 193] on span "Subscribe" at bounding box center [936, 192] width 43 height 12
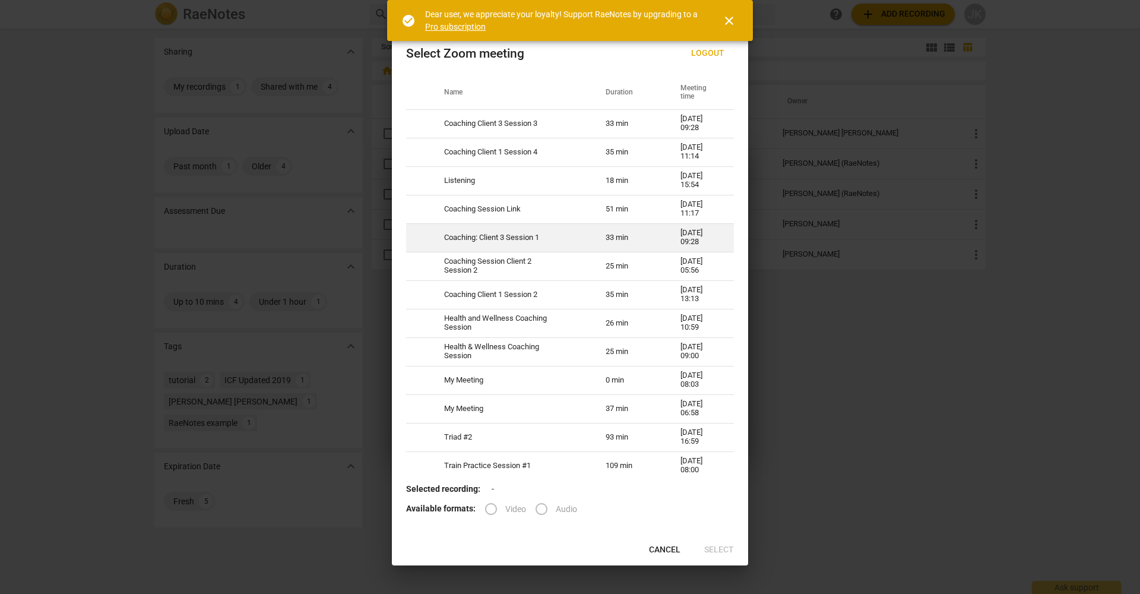
click at [557, 241] on td "Coaching: Client 3 Session 1" at bounding box center [510, 237] width 161 height 28
radio input "true"
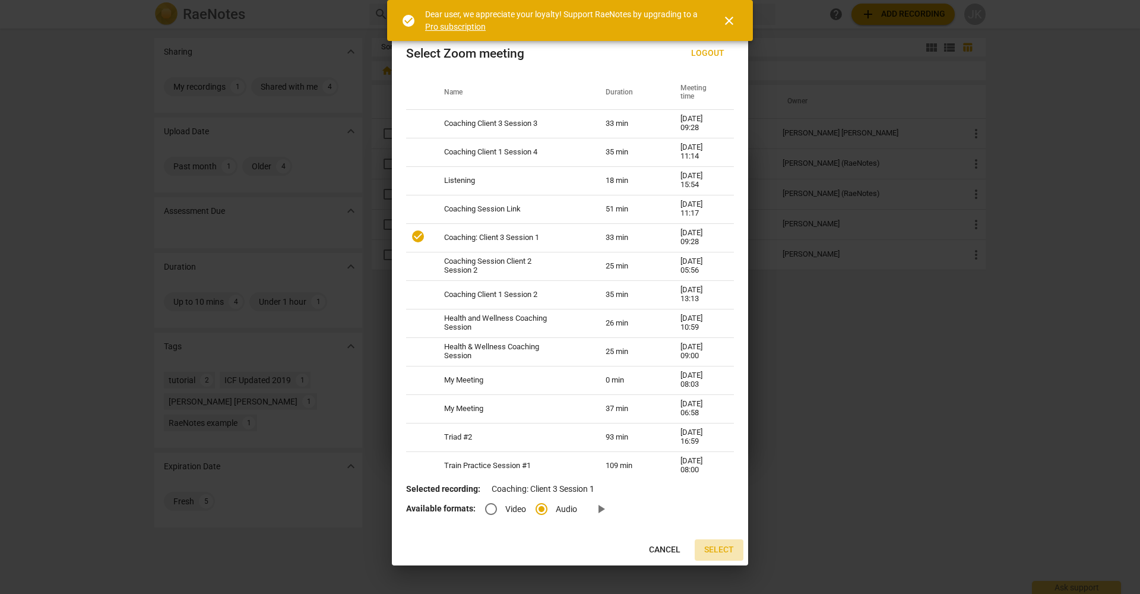
click at [720, 549] on span "Select" at bounding box center [719, 550] width 30 height 12
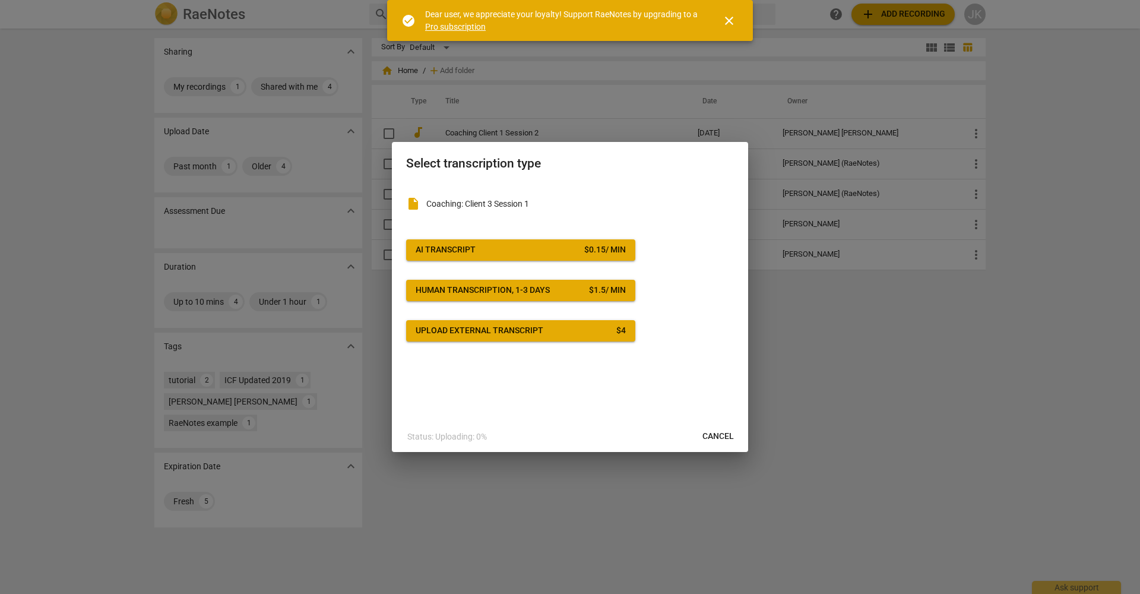
click at [601, 254] on div "$ 0.15 / min" at bounding box center [605, 250] width 42 height 12
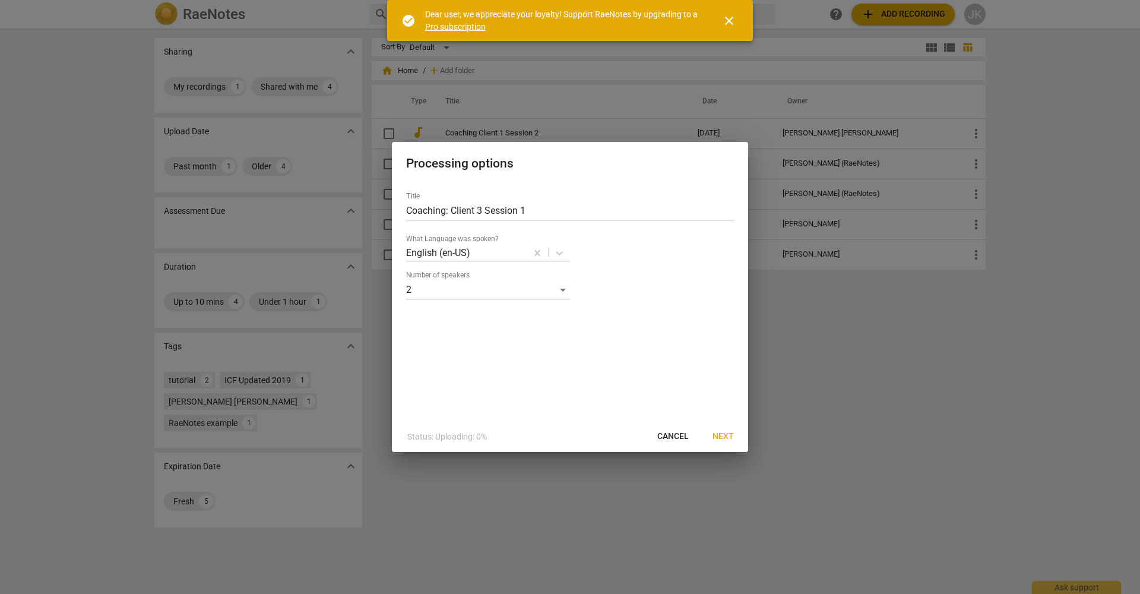
click at [601, 254] on div "What Language was spoken? English (en-US)" at bounding box center [570, 248] width 328 height 27
click at [721, 433] on span "Next" at bounding box center [722, 436] width 21 height 12
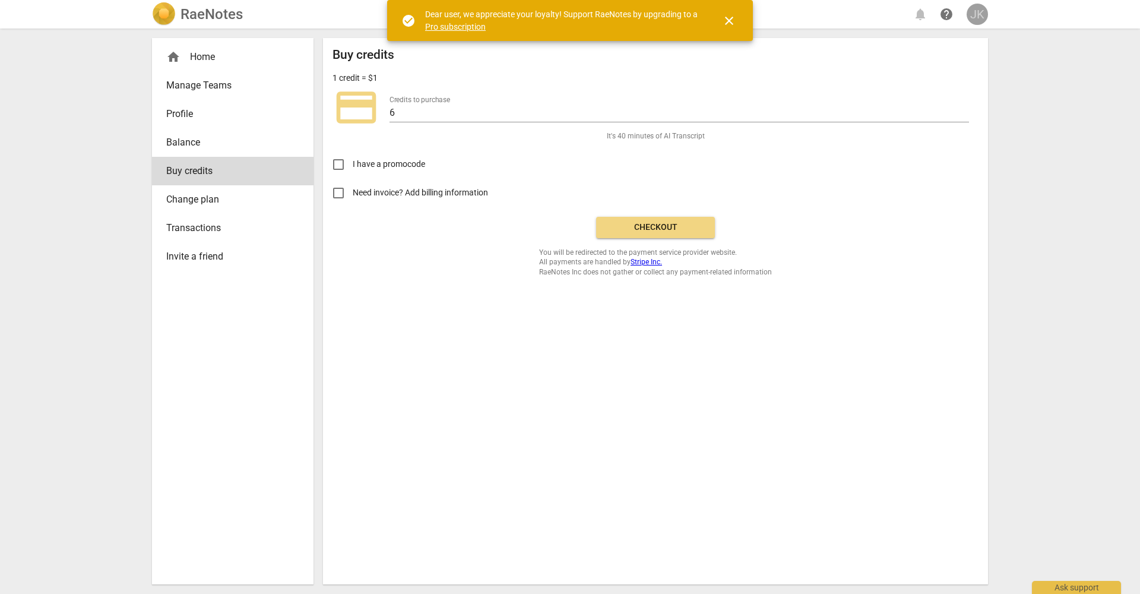
click at [971, 21] on div "JK" at bounding box center [977, 14] width 21 height 21
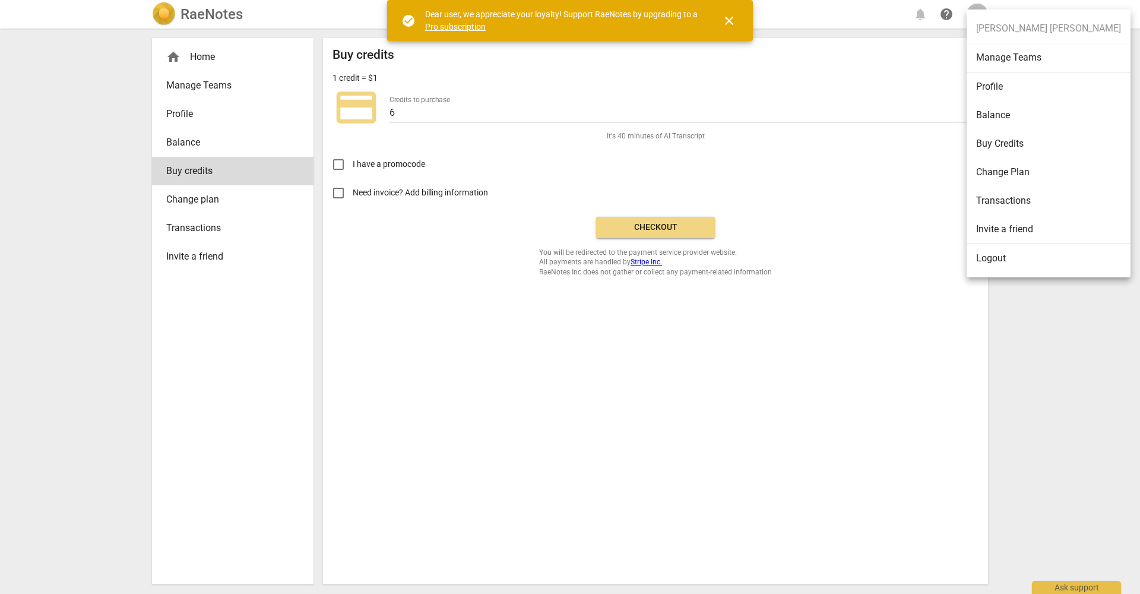
click at [1012, 176] on li "Change Plan" at bounding box center [1049, 172] width 164 height 28
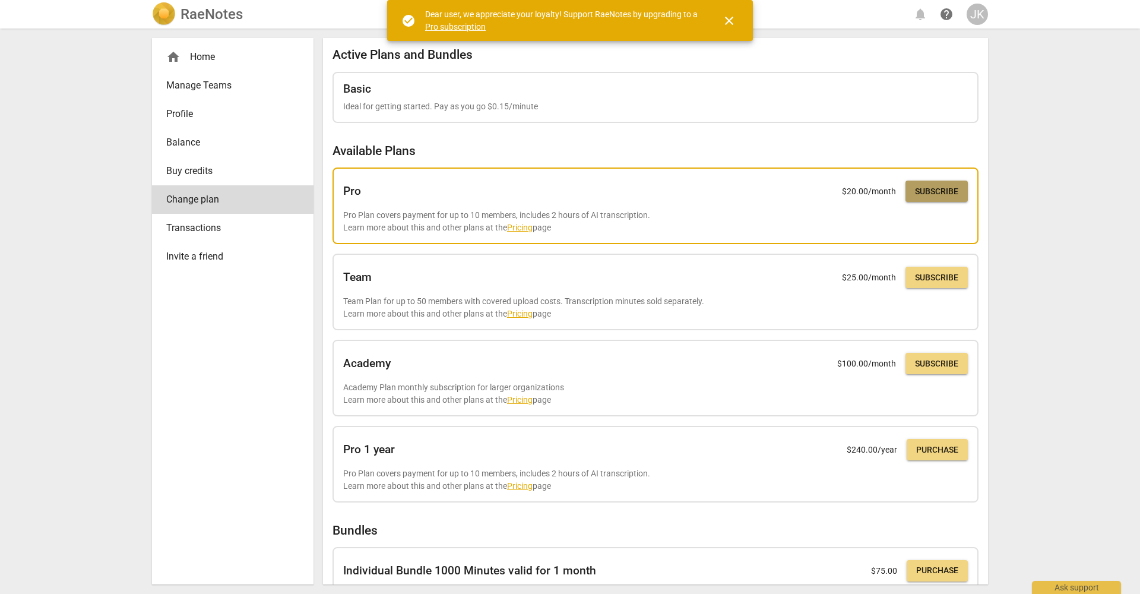
click at [941, 193] on span "Subscribe" at bounding box center [936, 192] width 43 height 12
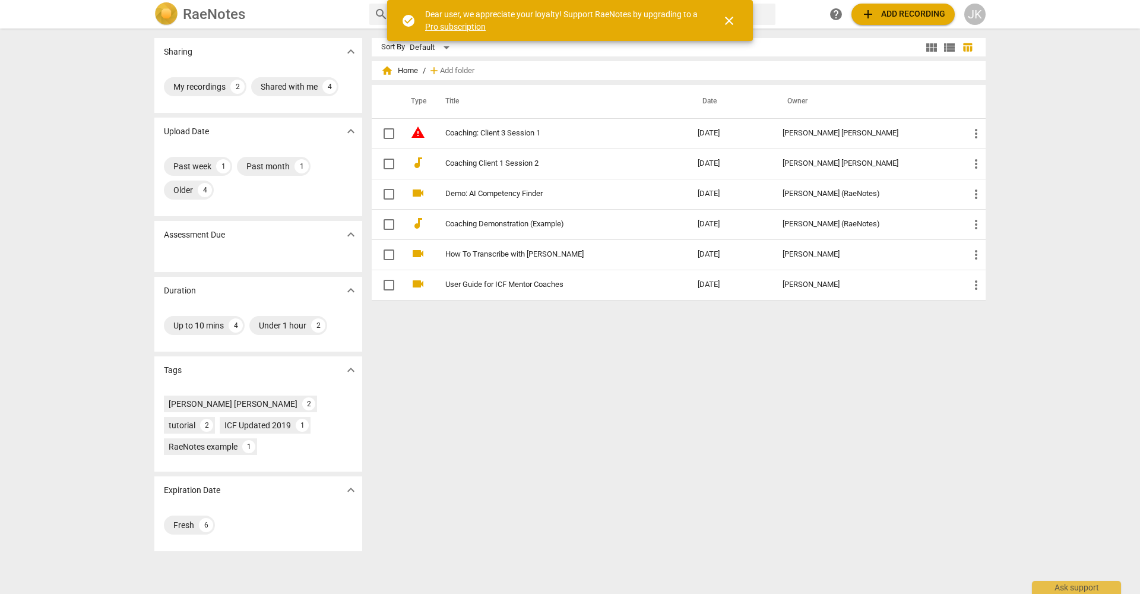
click at [901, 9] on span "add Add recording" at bounding box center [903, 14] width 84 height 14
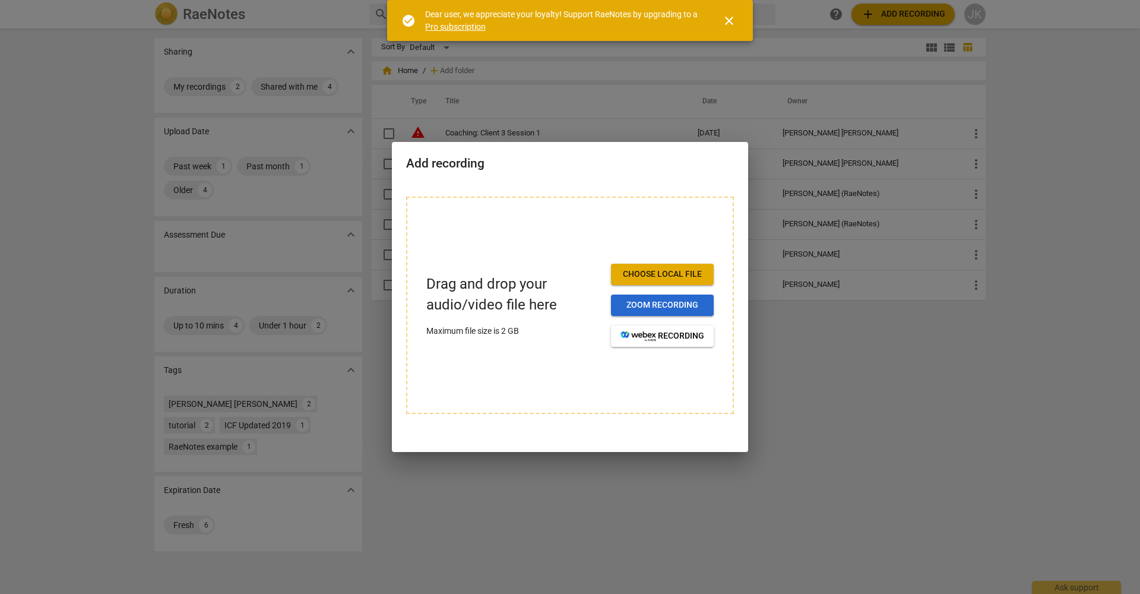
click at [656, 303] on span "Zoom recording" at bounding box center [662, 305] width 84 height 12
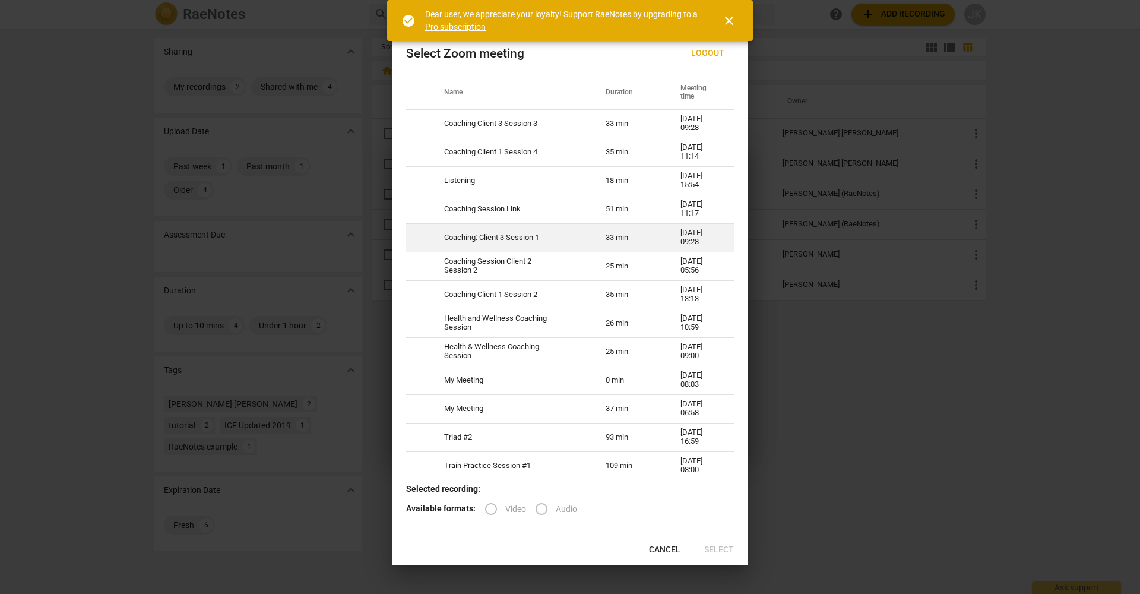
click at [462, 236] on td "Coaching: Client 3 Session 1" at bounding box center [510, 237] width 161 height 28
radio input "true"
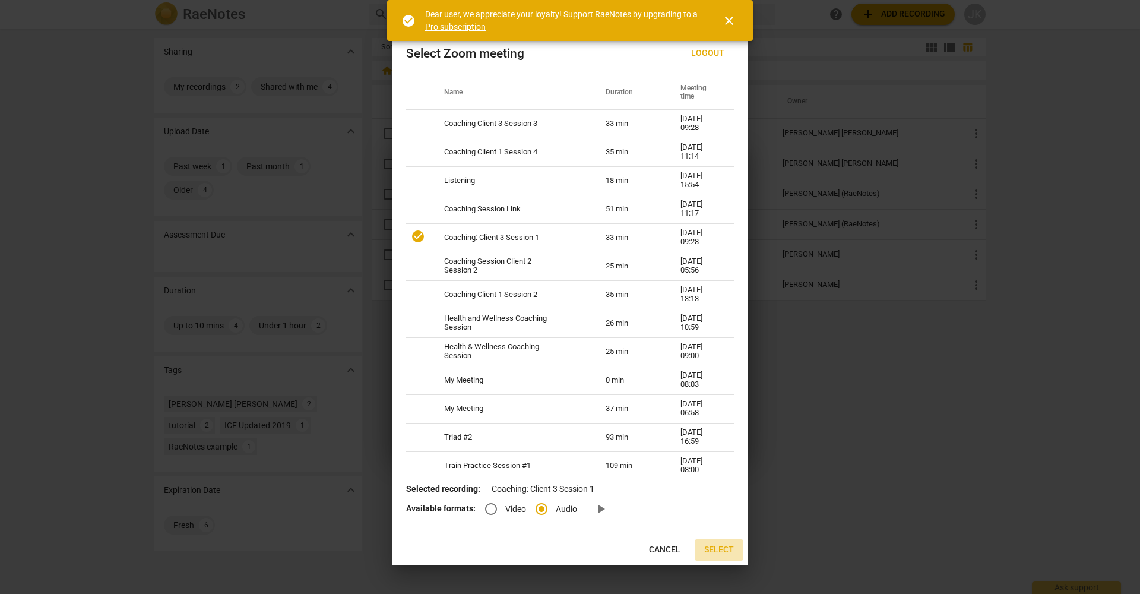
click at [723, 552] on span "Select" at bounding box center [719, 550] width 30 height 12
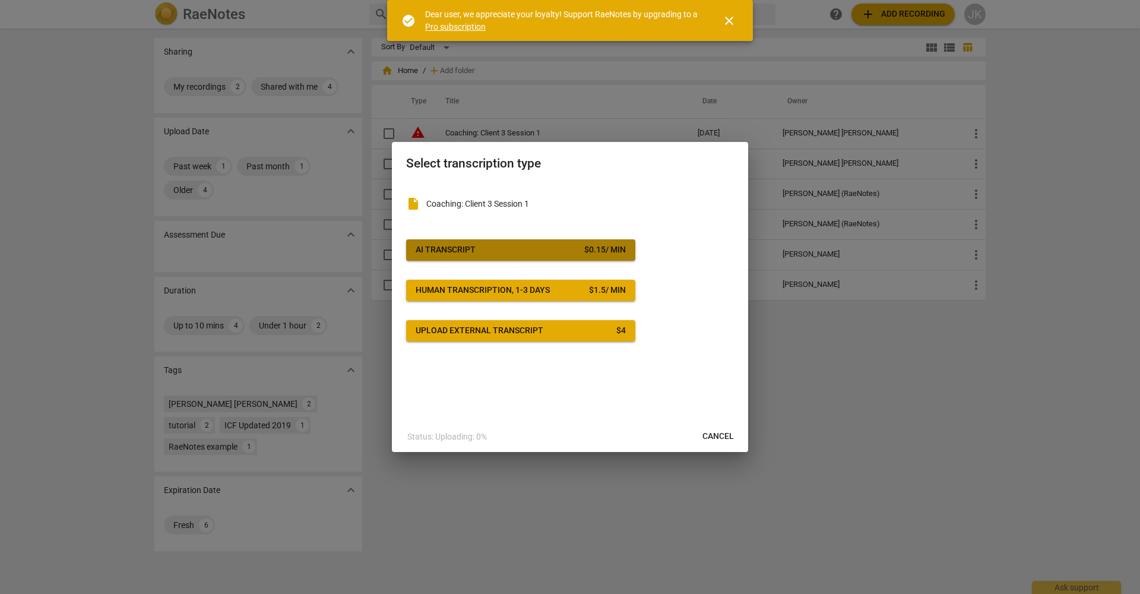
click at [468, 248] on div "AI Transcript" at bounding box center [446, 250] width 60 height 12
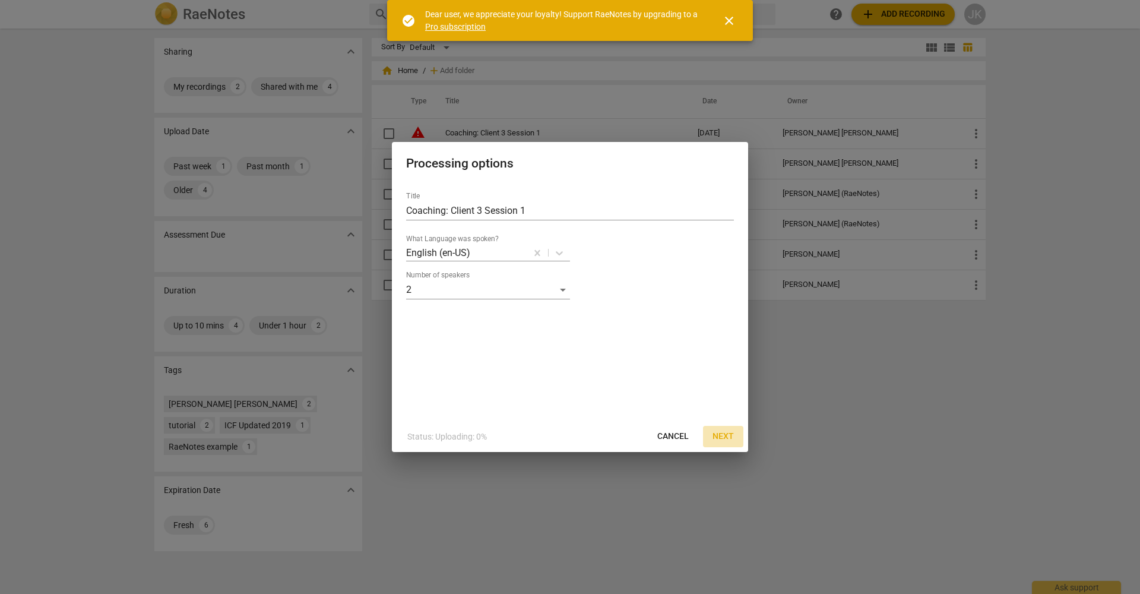
click at [731, 439] on span "Next" at bounding box center [722, 436] width 21 height 12
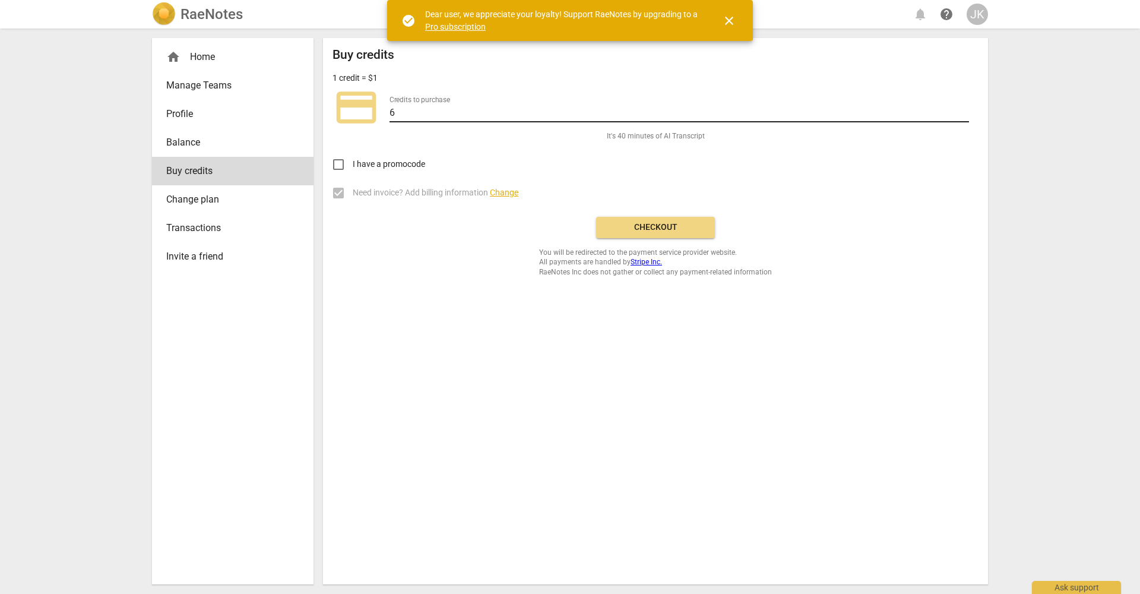
type input "5"
click at [965, 111] on input "5" at bounding box center [678, 113] width 579 height 17
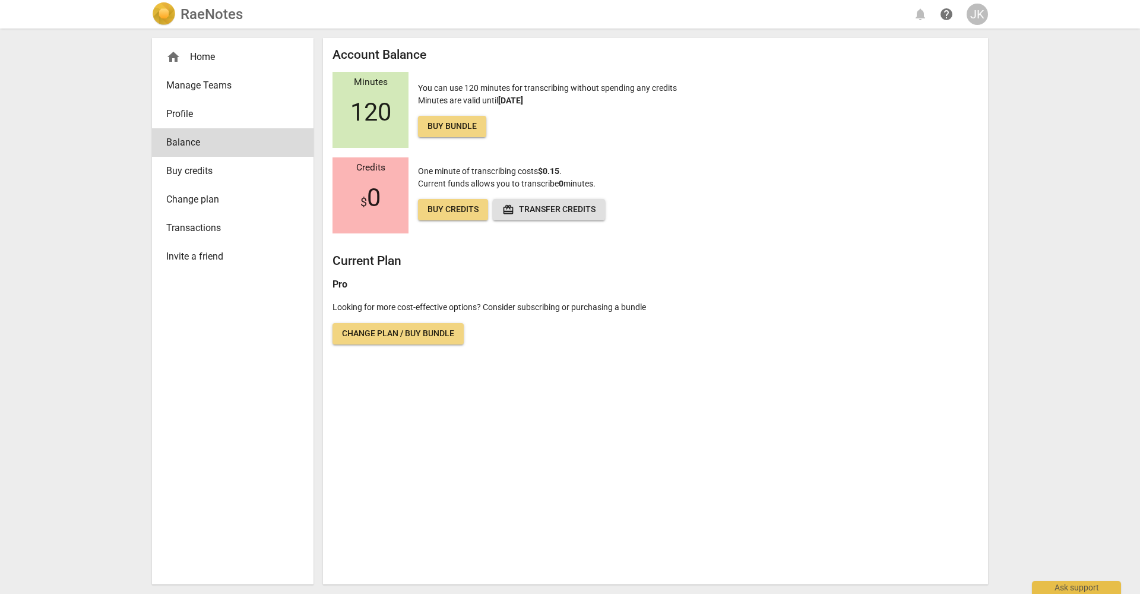
click at [202, 14] on h2 "RaeNotes" at bounding box center [211, 14] width 62 height 17
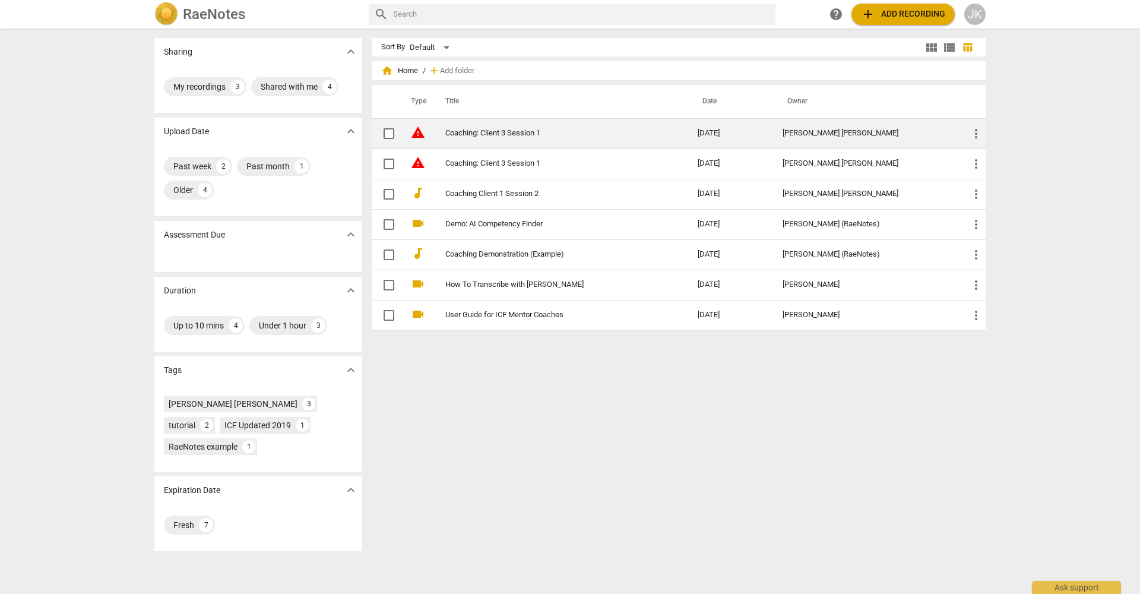
click at [540, 136] on link "Coaching: Client 3 Session 1" at bounding box center [550, 133] width 210 height 9
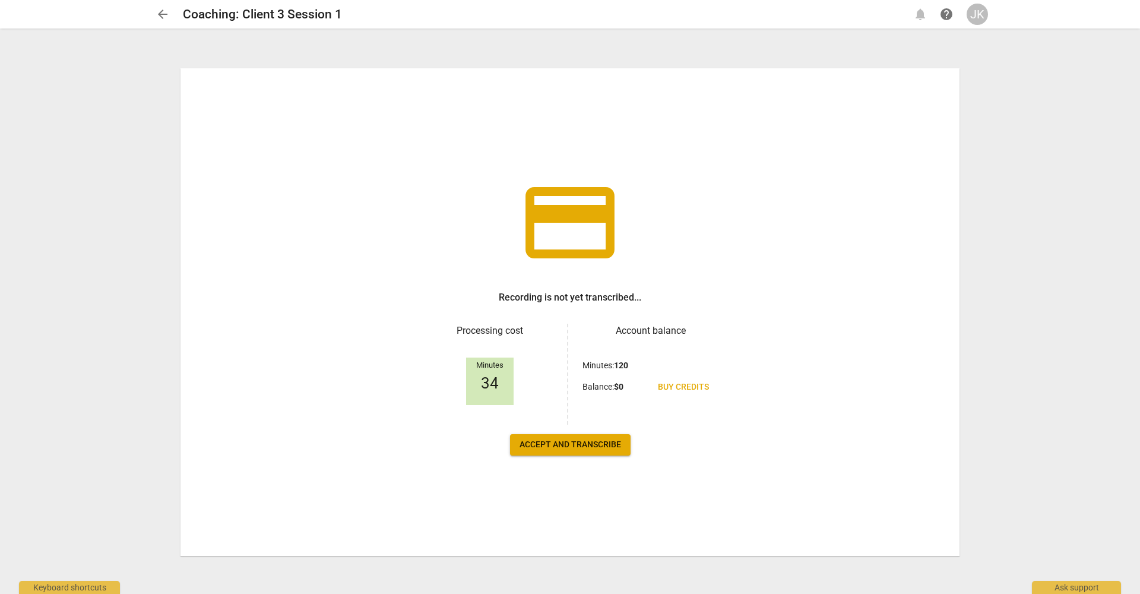
click at [585, 450] on button "Accept and transcribe" at bounding box center [570, 444] width 121 height 21
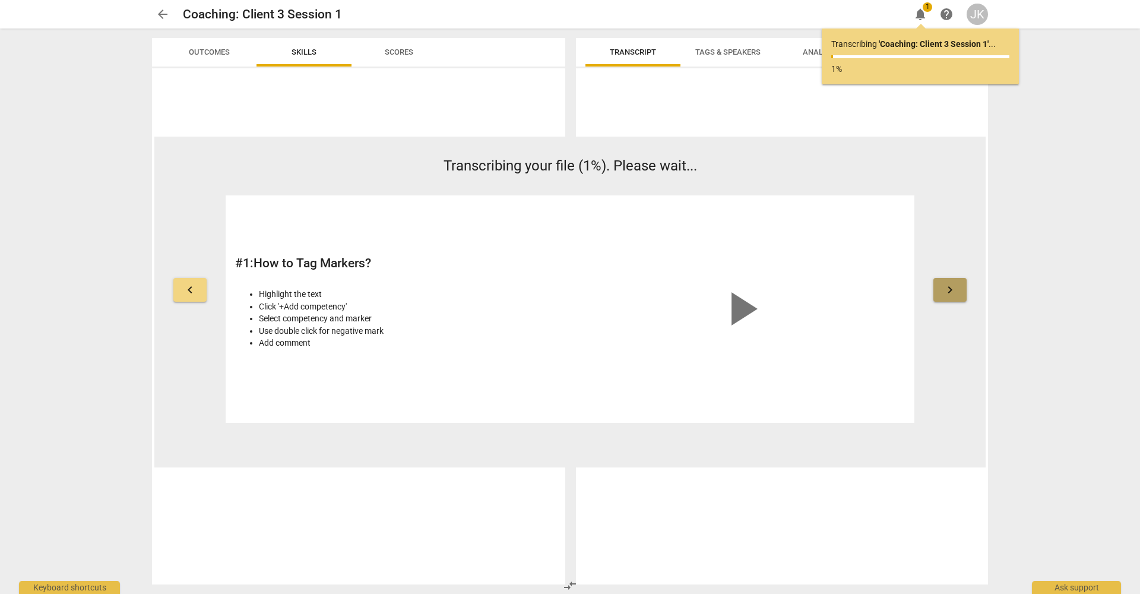
click at [955, 293] on span "keyboard_arrow_right" at bounding box center [950, 290] width 14 height 14
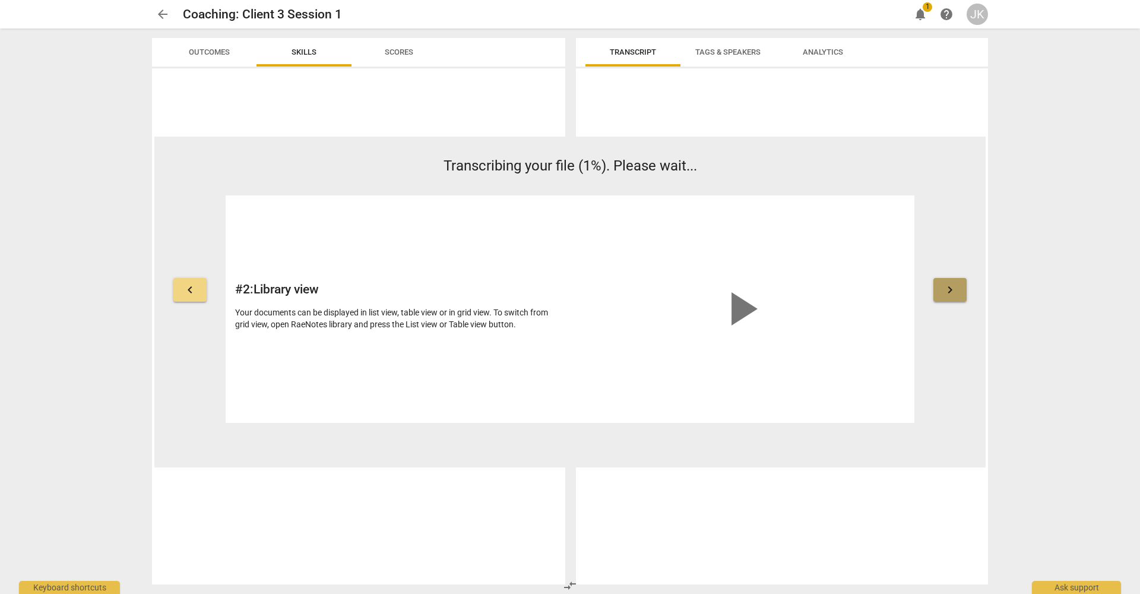
click at [955, 293] on span "keyboard_arrow_right" at bounding box center [950, 290] width 14 height 14
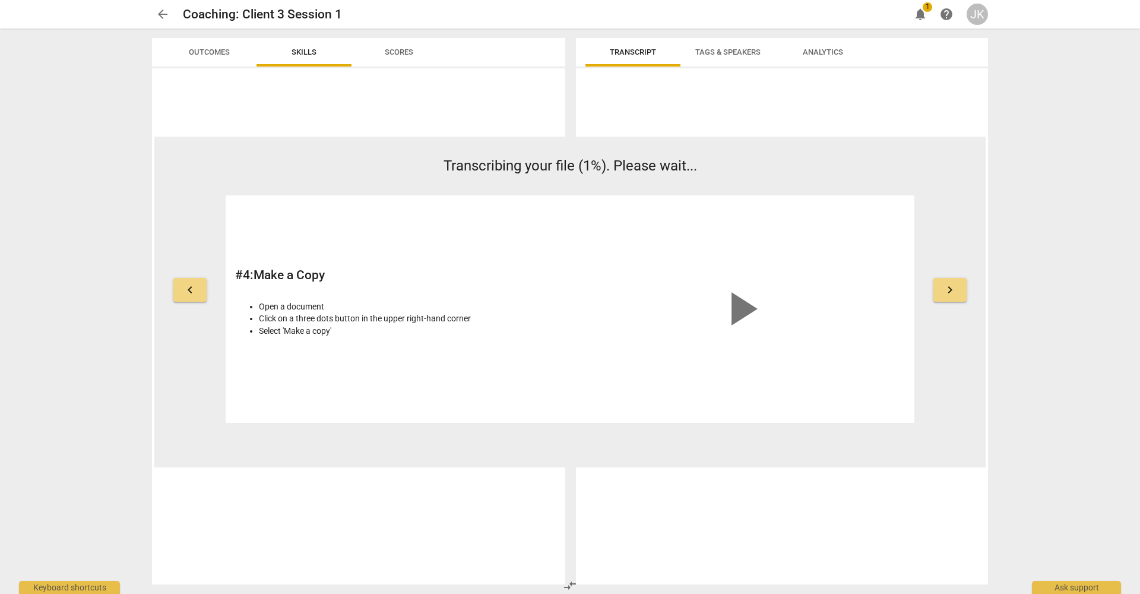
click at [955, 293] on span "keyboard_arrow_right" at bounding box center [950, 290] width 14 height 14
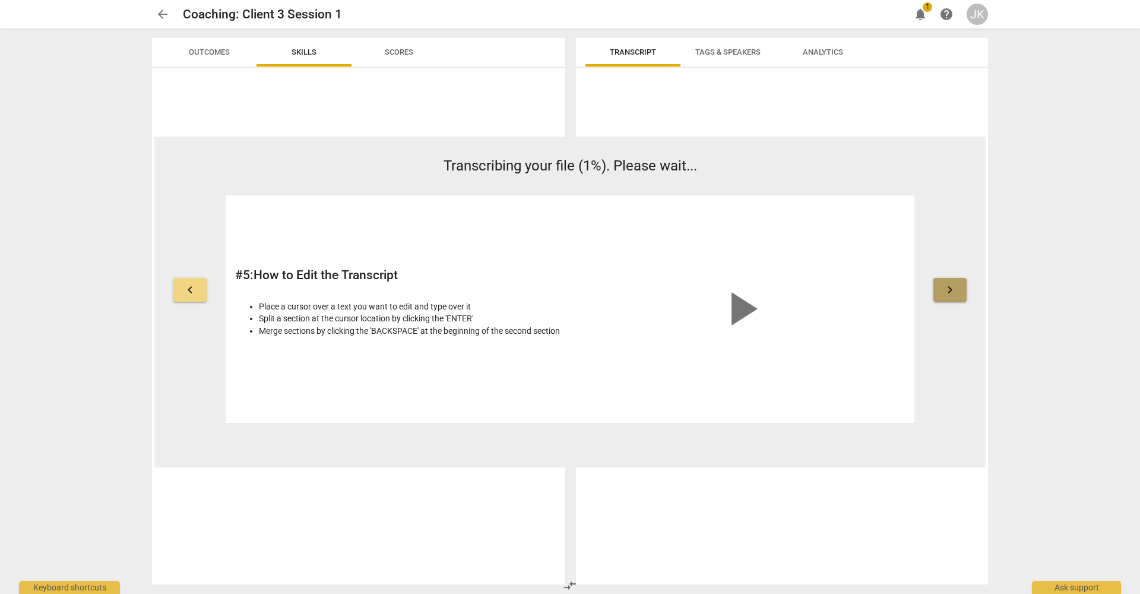
click at [955, 293] on span "keyboard_arrow_right" at bounding box center [950, 290] width 14 height 14
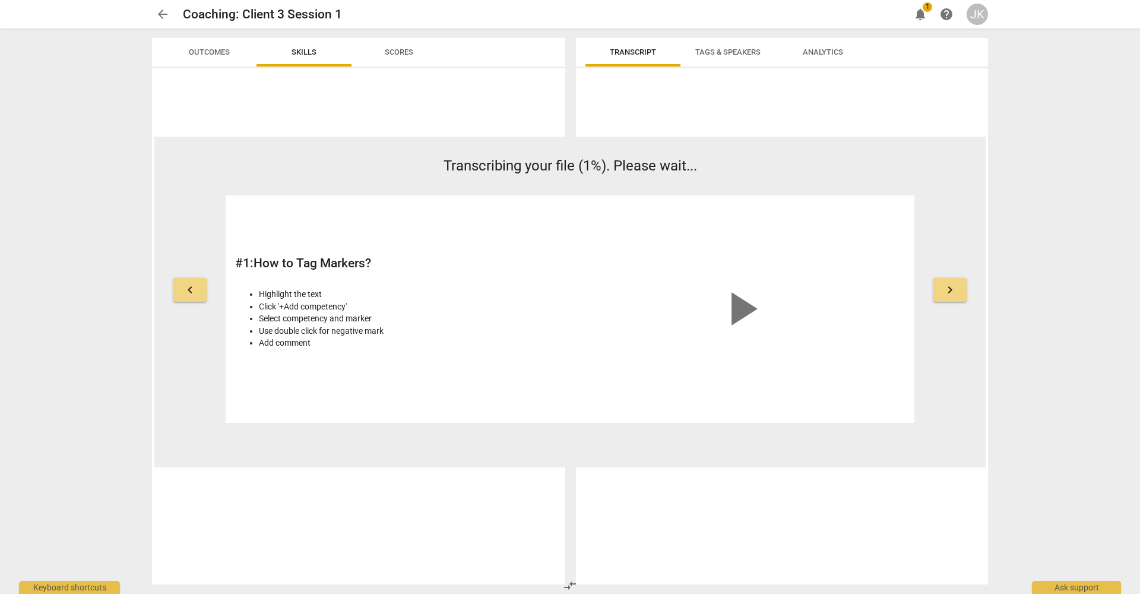
click at [955, 293] on span "keyboard_arrow_right" at bounding box center [950, 290] width 14 height 14
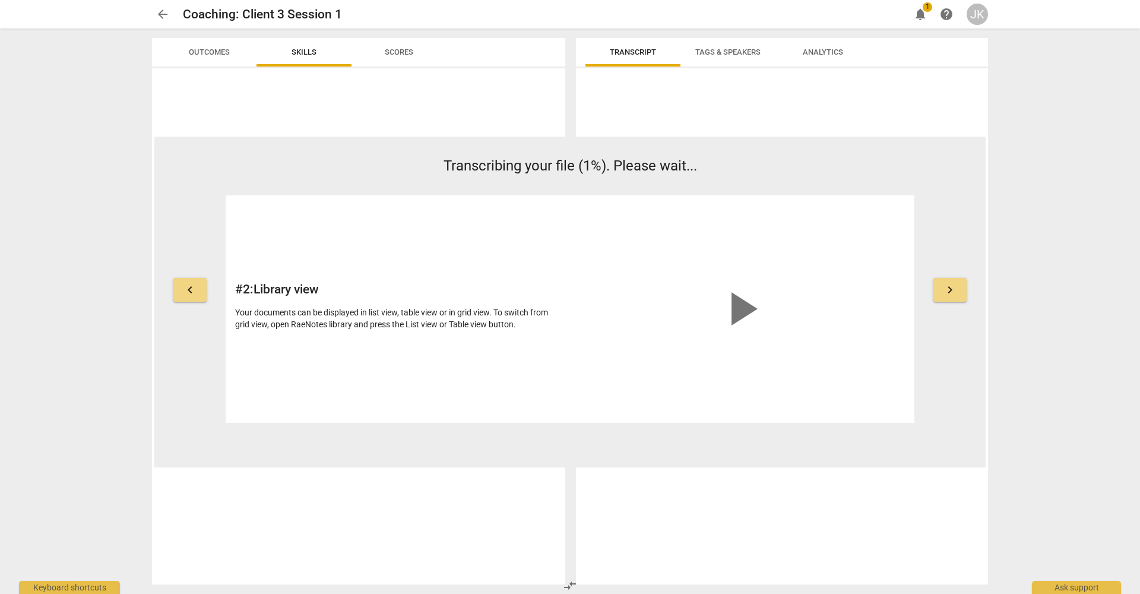
click at [955, 293] on span "keyboard_arrow_right" at bounding box center [950, 290] width 14 height 14
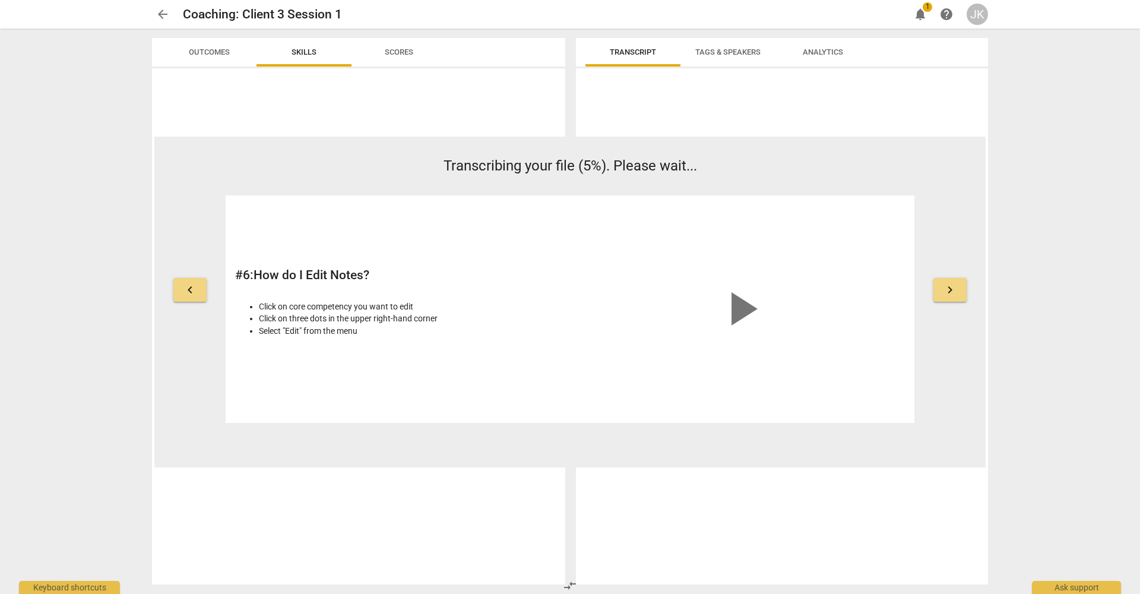
click at [196, 53] on span "Outcomes" at bounding box center [209, 51] width 41 height 9
